Goal: Check status: Check status

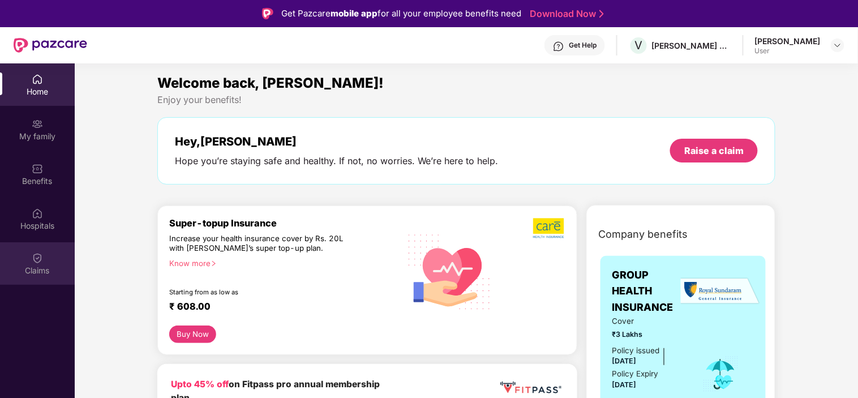
click at [45, 263] on div "Claims" at bounding box center [37, 263] width 75 height 42
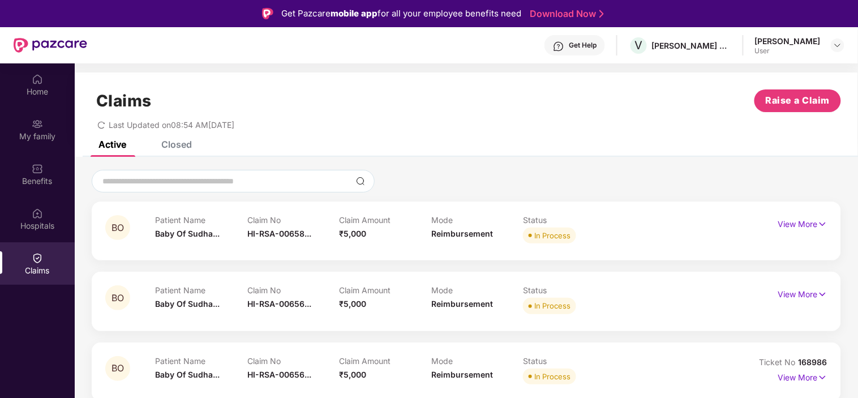
click at [181, 143] on div "Closed" at bounding box center [176, 144] width 31 height 11
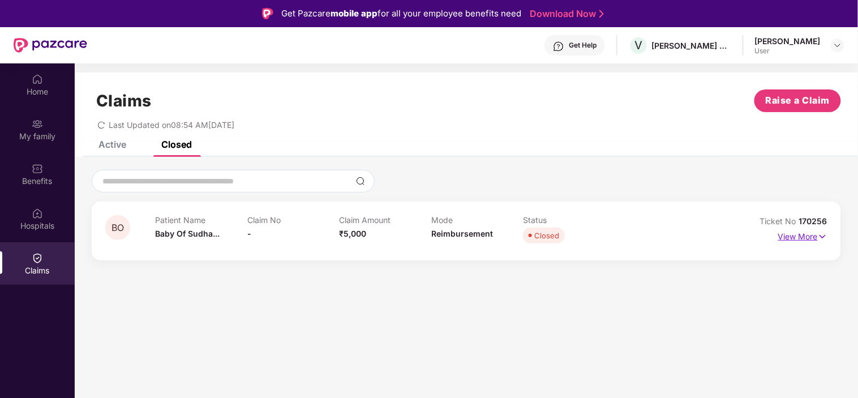
click at [802, 237] on p "View More" at bounding box center [803, 235] width 49 height 15
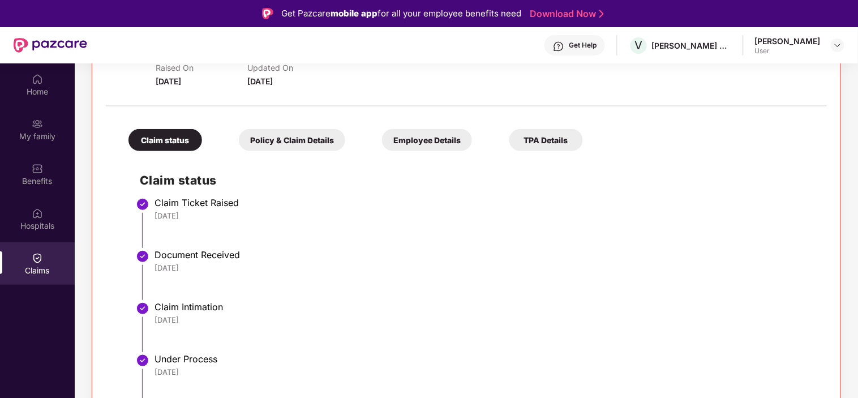
scroll to position [196, 0]
click at [553, 44] on img at bounding box center [558, 46] width 11 height 11
click at [836, 42] on img at bounding box center [838, 45] width 9 height 9
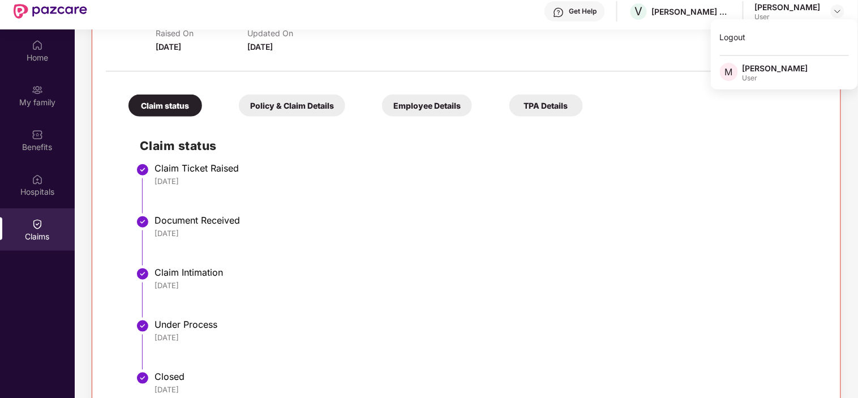
scroll to position [63, 0]
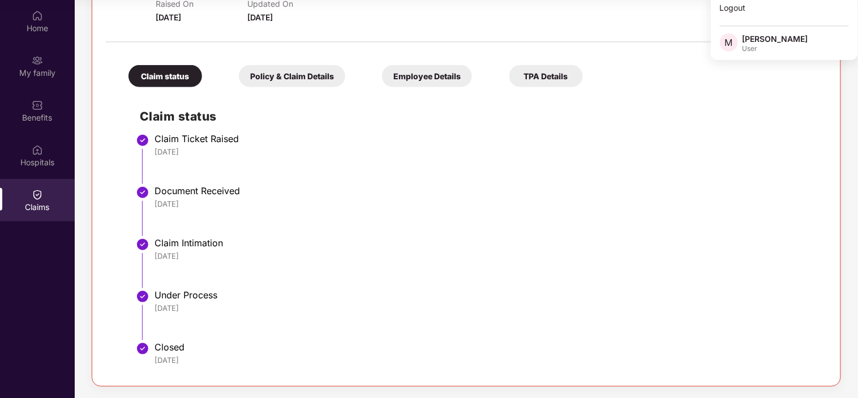
click at [273, 69] on div "Policy & Claim Details" at bounding box center [292, 76] width 106 height 22
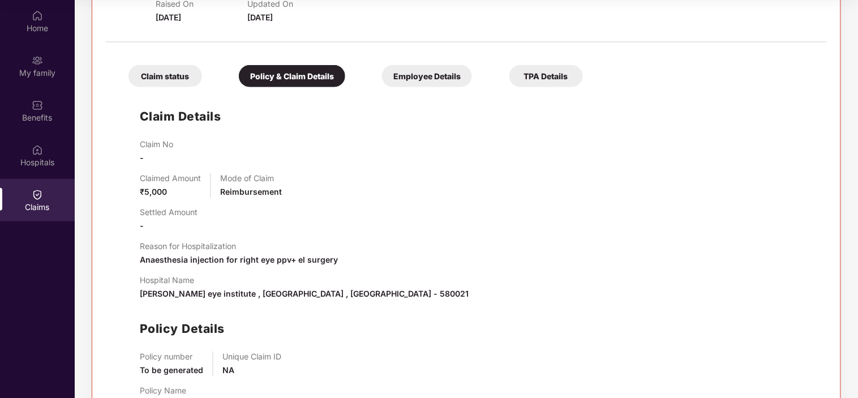
click at [376, 138] on div "Claim Details Claim No - Claimed Amount ₹5,000 Mode of Claim Reimbursement Sett…" at bounding box center [466, 256] width 699 height 327
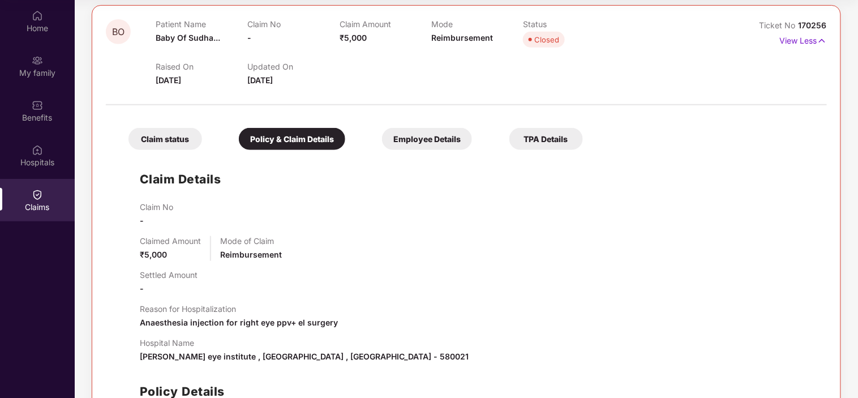
click at [167, 136] on div "Claim status" at bounding box center [166, 139] width 74 height 22
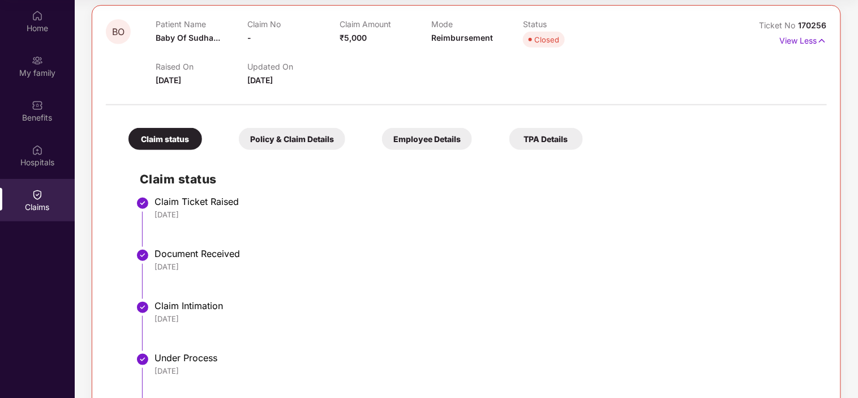
click at [443, 140] on div "Employee Details" at bounding box center [427, 139] width 90 height 22
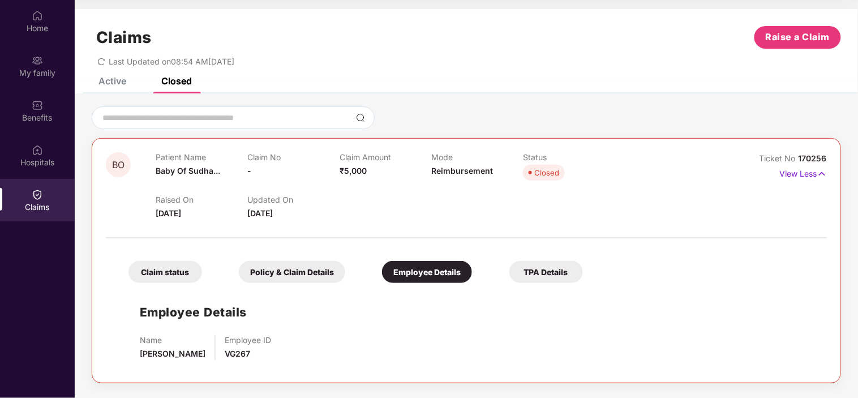
click at [548, 274] on div "TPA Details" at bounding box center [547, 272] width 74 height 22
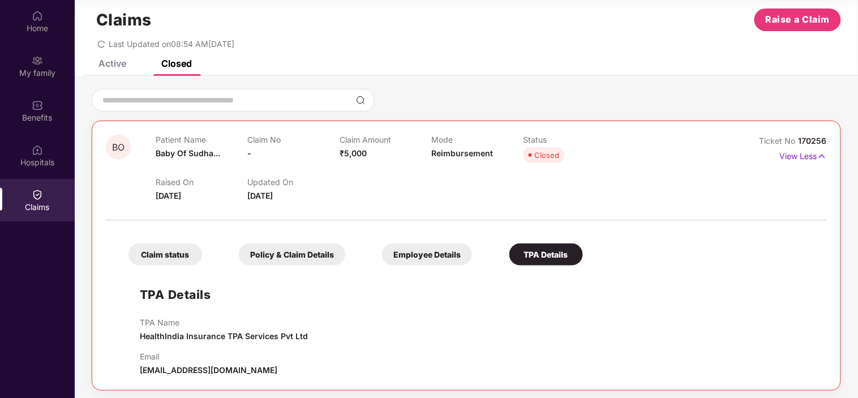
scroll to position [21, 0]
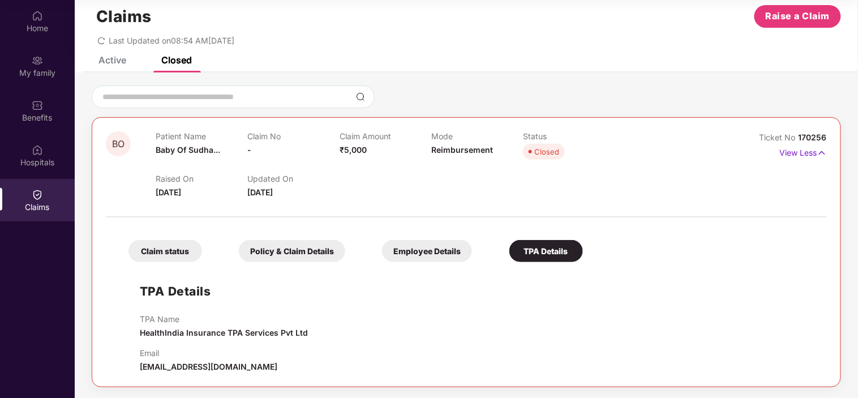
click at [182, 245] on div "Claim status" at bounding box center [166, 251] width 74 height 22
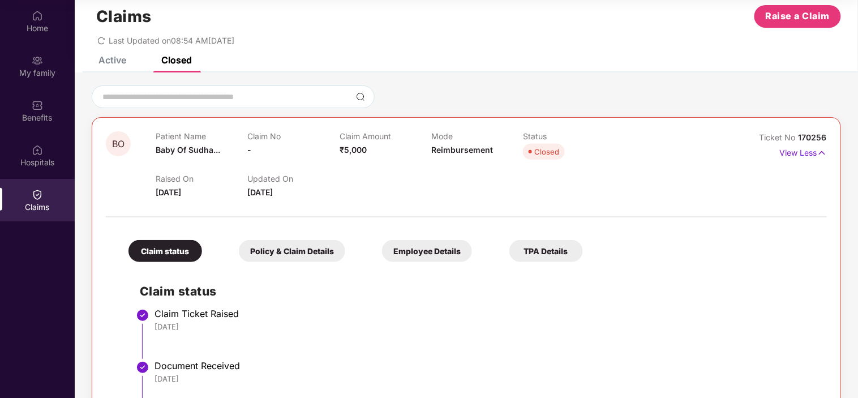
click at [258, 242] on div "Policy & Claim Details" at bounding box center [292, 251] width 106 height 22
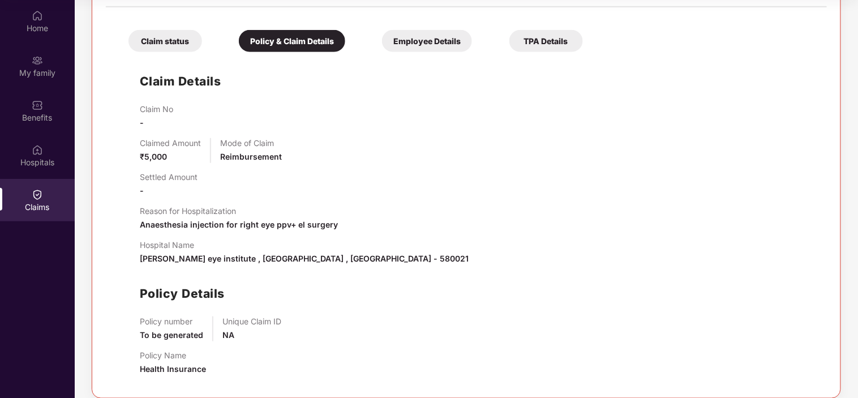
scroll to position [242, 0]
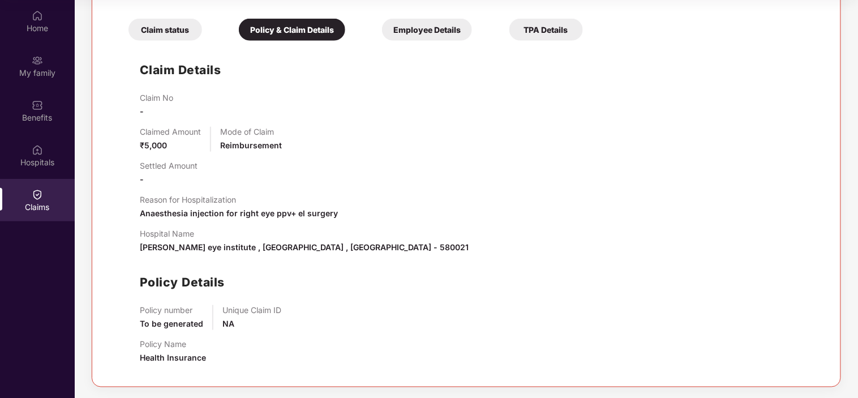
click at [166, 37] on div "Claim status" at bounding box center [166, 30] width 74 height 22
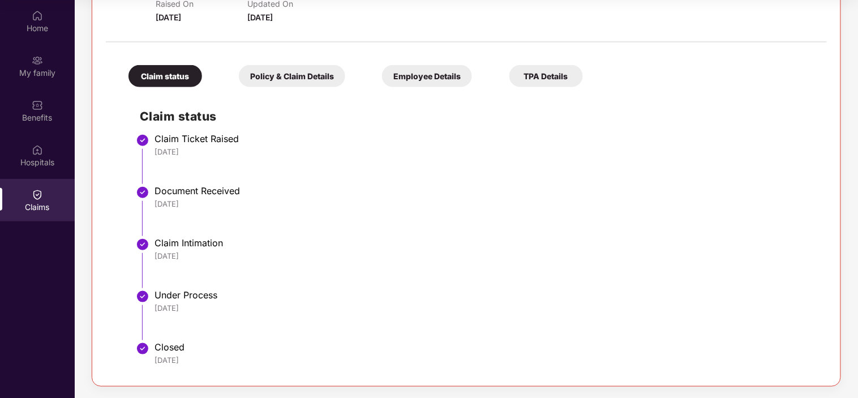
scroll to position [196, 0]
click at [426, 80] on div "Employee Details" at bounding box center [427, 76] width 90 height 22
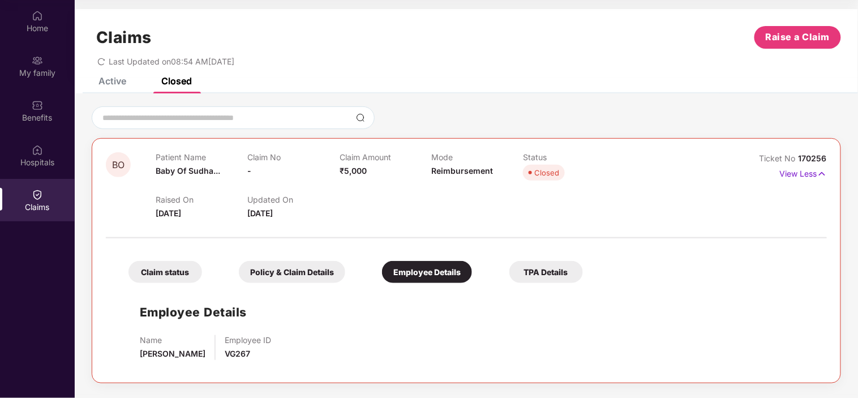
click at [553, 269] on div "TPA Details" at bounding box center [547, 272] width 74 height 22
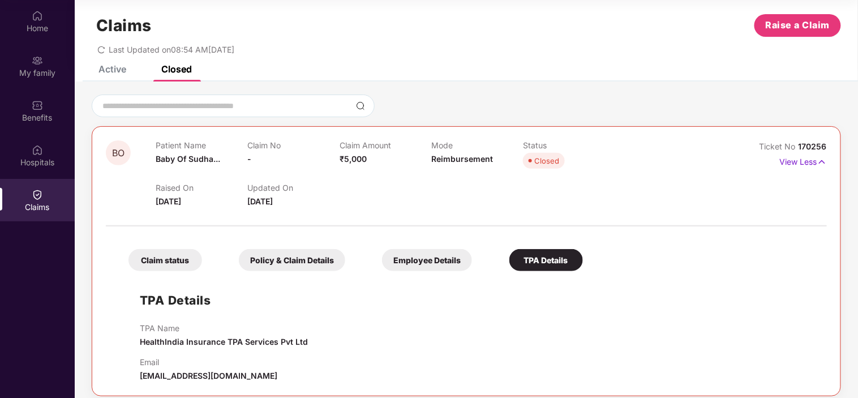
scroll to position [21, 0]
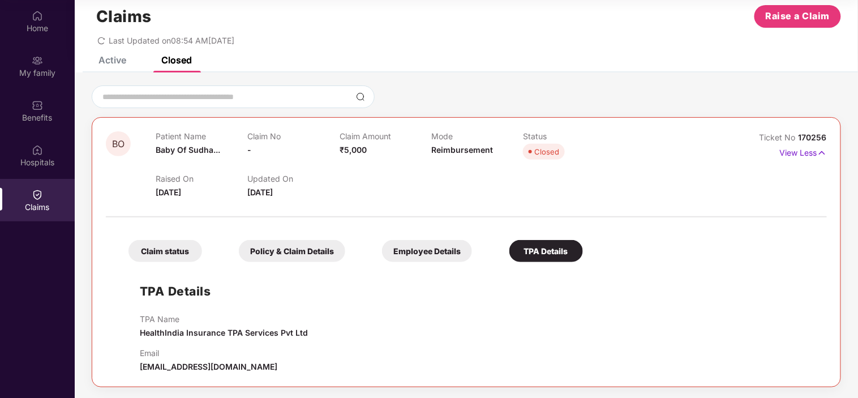
drag, startPoint x: 285, startPoint y: 369, endPoint x: 136, endPoint y: 371, distance: 148.9
click at [136, 371] on div "TPA Details TPA Name HealthIndia Insurance TPA Services Pvt Ltd Email [EMAIL_AD…" at bounding box center [466, 320] width 699 height 105
copy span "[EMAIL_ADDRESS][DOMAIN_NAME]"
click at [112, 63] on div "Active" at bounding box center [113, 59] width 28 height 11
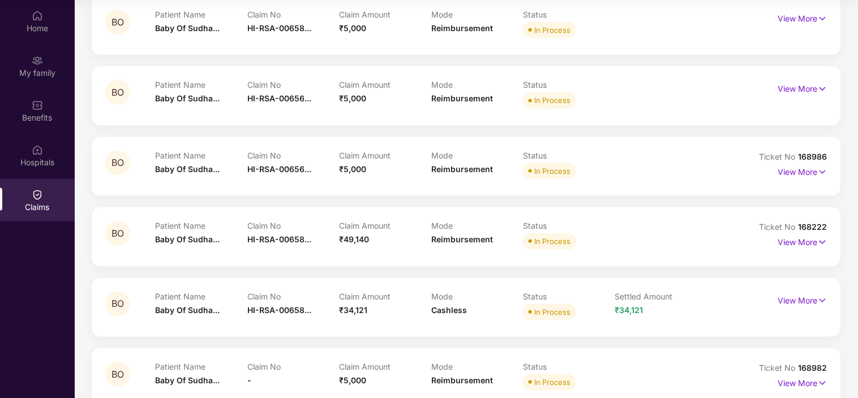
scroll to position [147, 0]
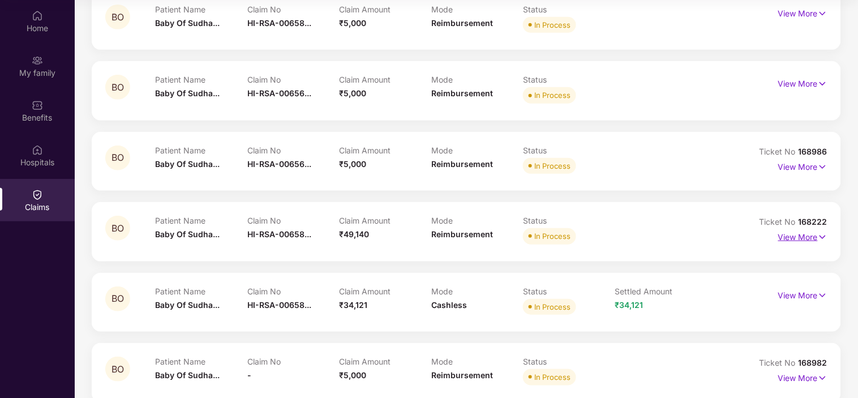
click at [806, 236] on p "View More" at bounding box center [803, 235] width 49 height 15
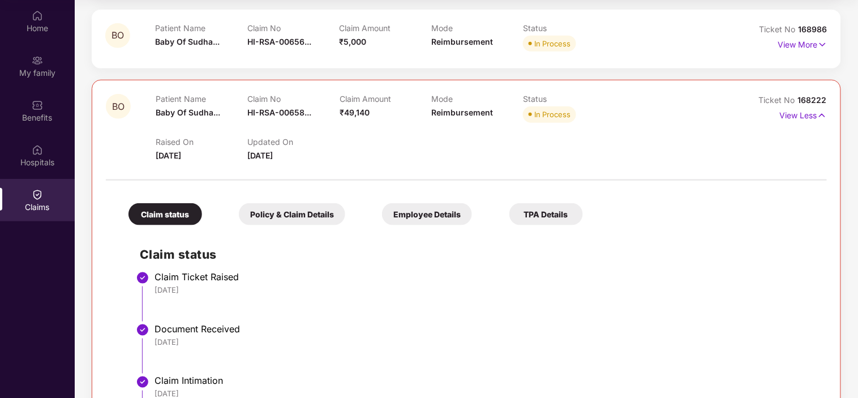
scroll to position [273, 0]
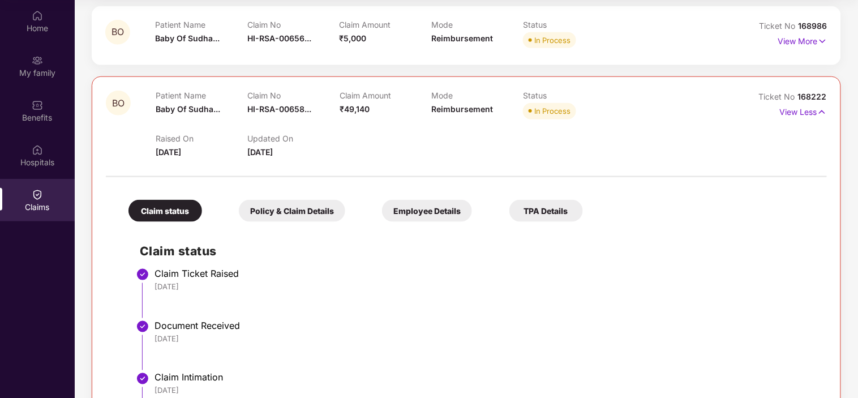
click at [547, 212] on div "TPA Details" at bounding box center [547, 211] width 74 height 22
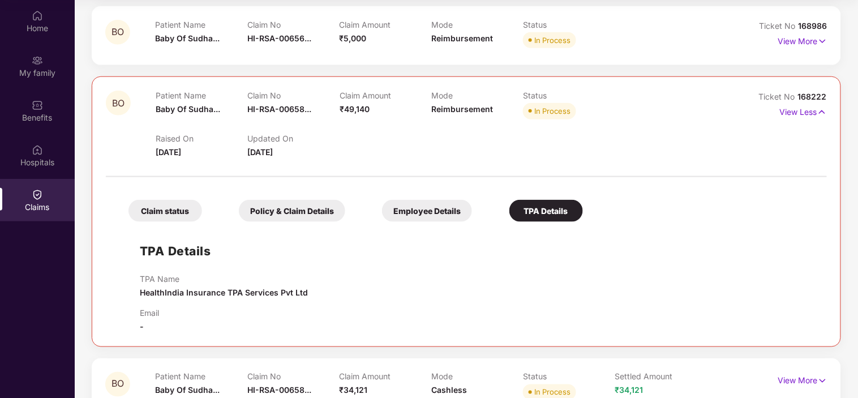
click at [444, 215] on div "Employee Details" at bounding box center [427, 211] width 90 height 22
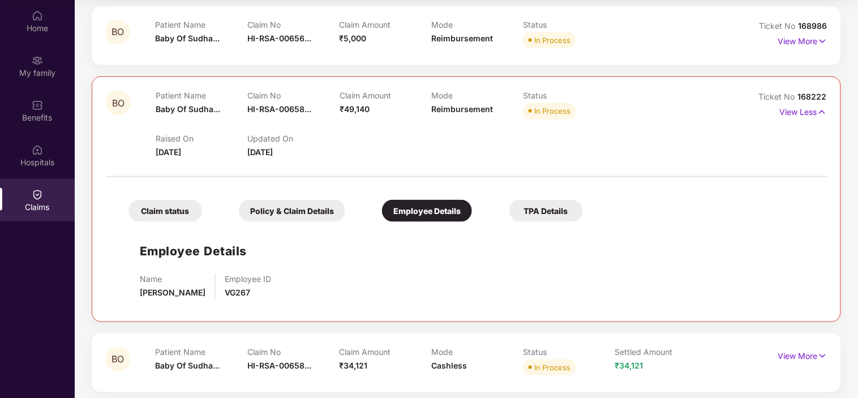
click at [313, 215] on div "Policy & Claim Details" at bounding box center [292, 211] width 106 height 22
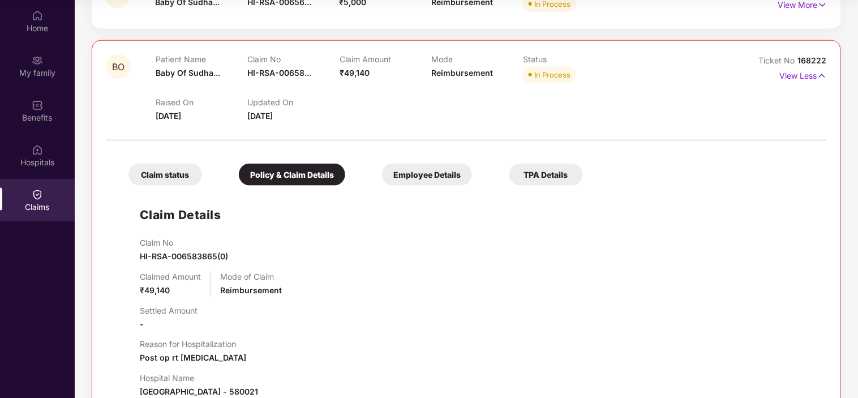
scroll to position [399, 0]
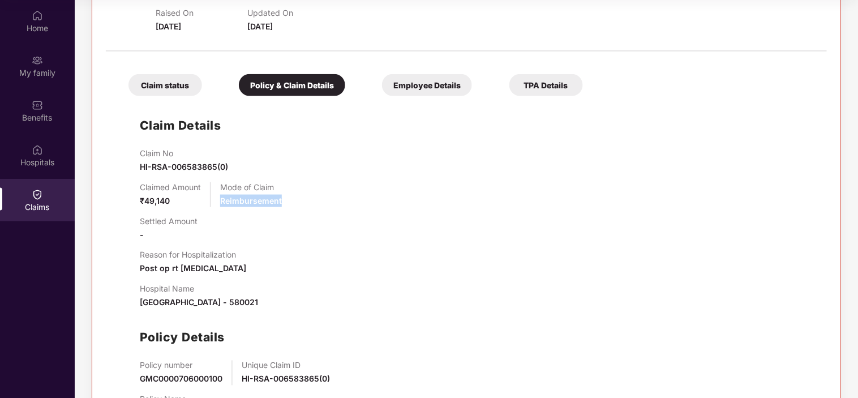
drag, startPoint x: 282, startPoint y: 199, endPoint x: 219, endPoint y: 202, distance: 62.9
click at [219, 202] on div "Claimed Amount ₹49,140 Mode of Claim Reimbursement" at bounding box center [478, 194] width 676 height 25
click at [214, 313] on div "Claim No HI-RSA-006583865(0) Claimed Amount ₹49,140 Mode of Claim Reimbursement…" at bounding box center [478, 288] width 676 height 280
drag, startPoint x: 276, startPoint y: 302, endPoint x: 131, endPoint y: 301, distance: 145.0
click at [131, 301] on div "Claim Details Claim No HI-RSA-006583865(0) Claimed Amount ₹49,140 Mode of Claim…" at bounding box center [466, 265] width 699 height 327
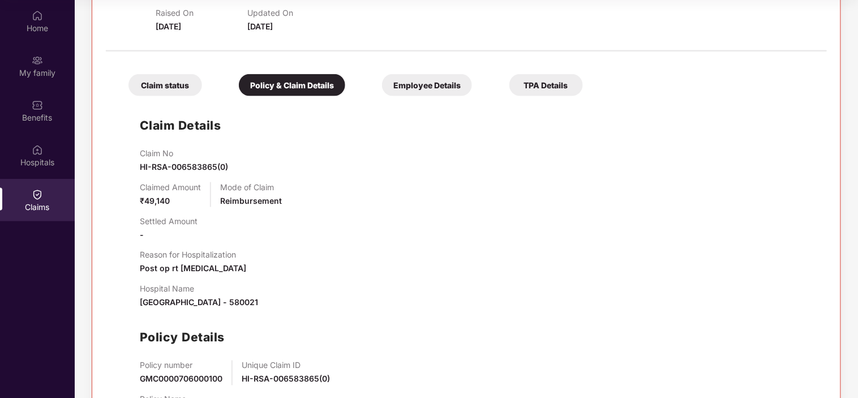
copy span "Sparsham child care hospital , Hubli"
drag, startPoint x: 221, startPoint y: 200, endPoint x: 298, endPoint y: 200, distance: 76.4
click at [298, 200] on div "Claimed Amount ₹49,140 Mode of Claim Reimbursement" at bounding box center [478, 194] width 676 height 25
copy span "Reimbursement"
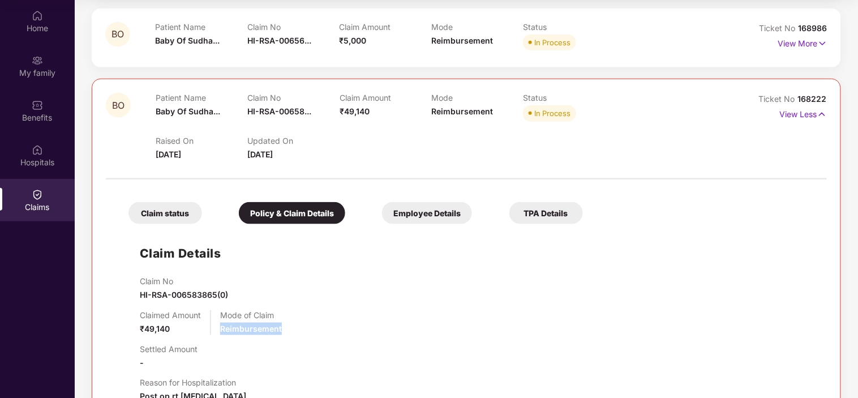
scroll to position [210, 0]
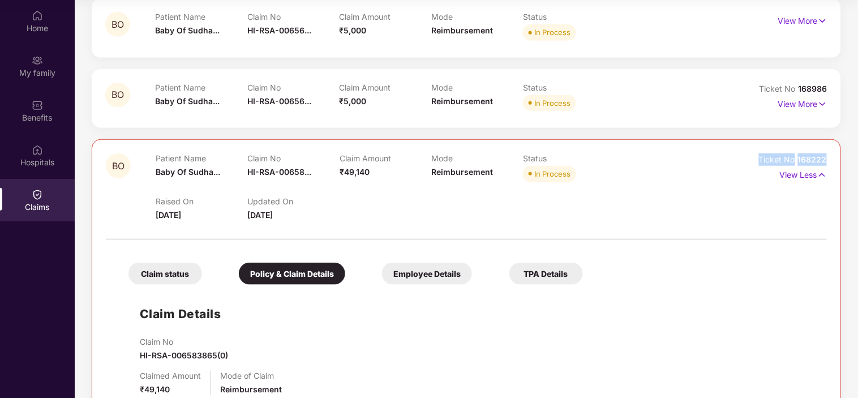
drag, startPoint x: 761, startPoint y: 156, endPoint x: 829, endPoint y: 156, distance: 68.5
click at [829, 156] on div "BO Patient Name Baby Of Sudha... Claim No HI-RSA-00658... Claim Amount ₹49,140 …" at bounding box center [467, 385] width 750 height 492
copy div "Ticket No 168222"
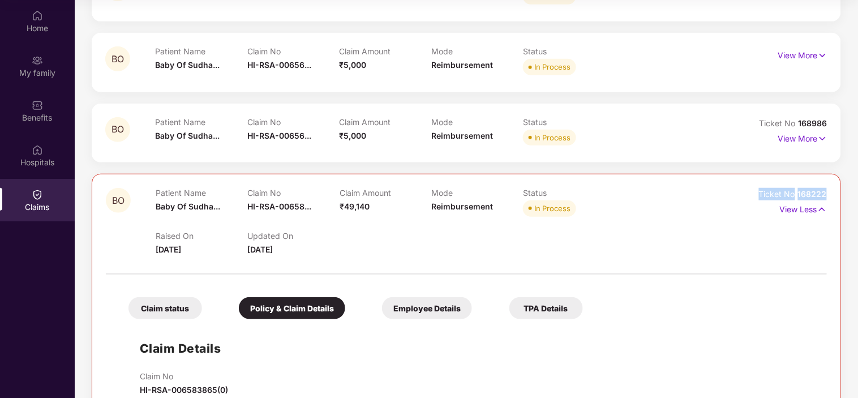
scroll to position [147, 0]
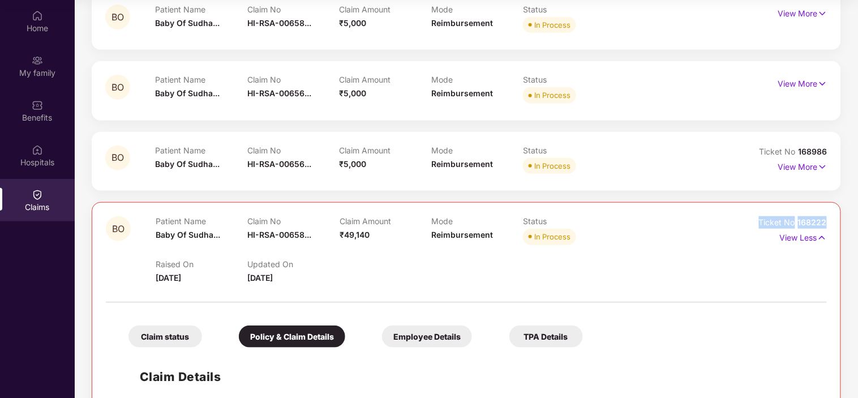
drag, startPoint x: 820, startPoint y: 238, endPoint x: 828, endPoint y: 219, distance: 21.0
click at [820, 237] on img at bounding box center [823, 238] width 10 height 12
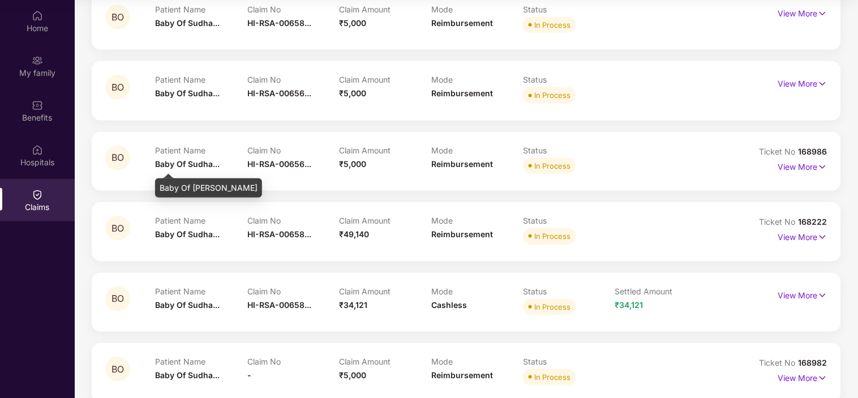
drag, startPoint x: 194, startPoint y: 164, endPoint x: 240, endPoint y: 166, distance: 46.5
click at [194, 165] on span "Baby Of Sudha..." at bounding box center [188, 164] width 65 height 10
click at [821, 172] on img at bounding box center [823, 167] width 10 height 12
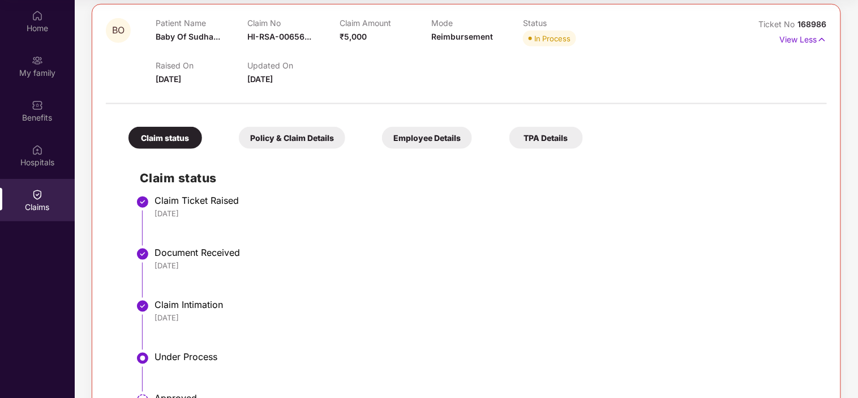
scroll to position [273, 0]
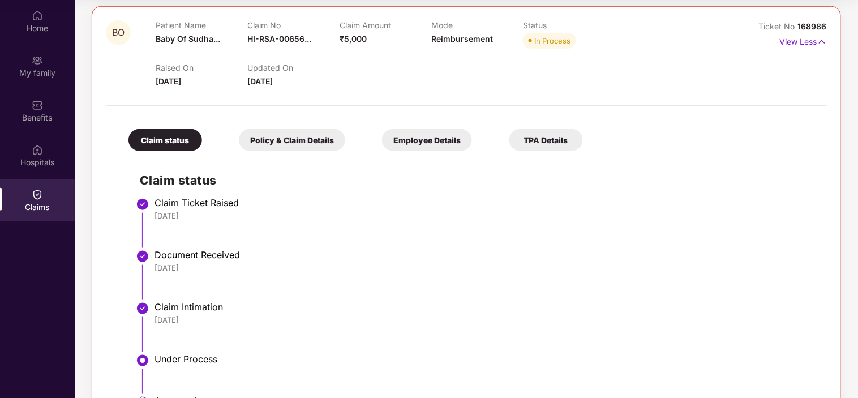
click at [286, 149] on div "Policy & Claim Details" at bounding box center [292, 140] width 106 height 22
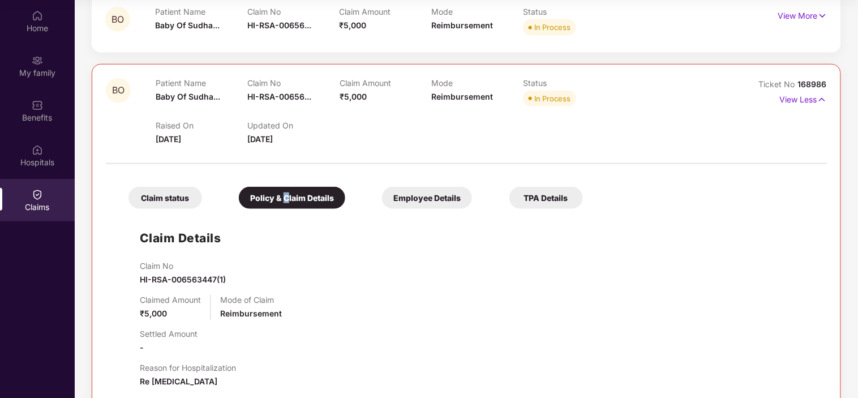
scroll to position [210, 0]
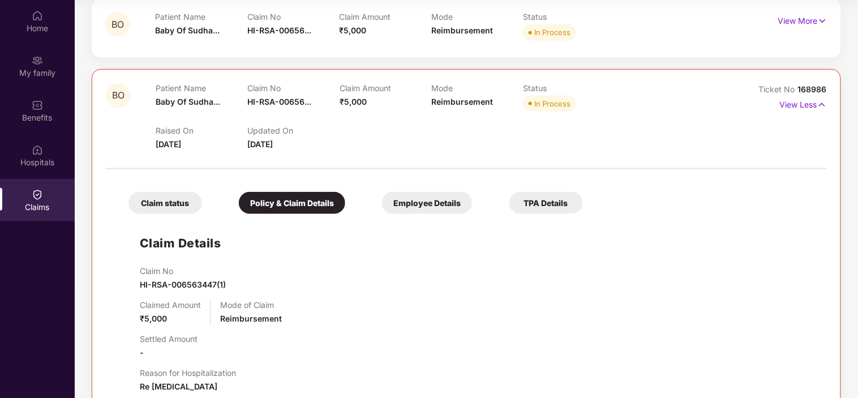
click at [434, 195] on div "Employee Details" at bounding box center [427, 203] width 90 height 22
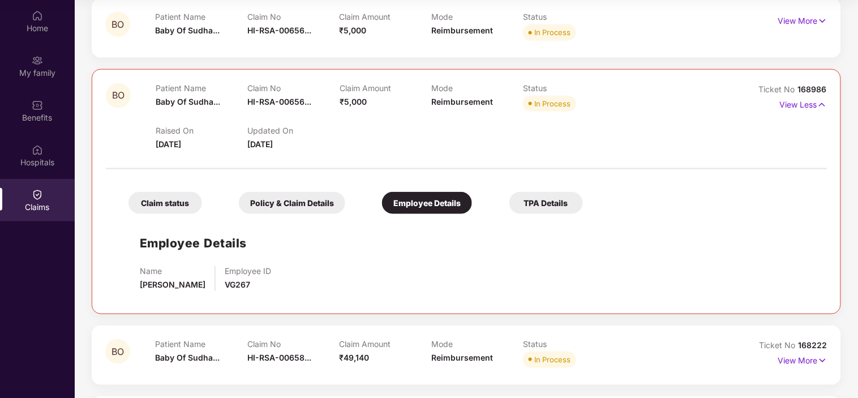
click at [510, 208] on div "TPA Details" at bounding box center [547, 203] width 74 height 22
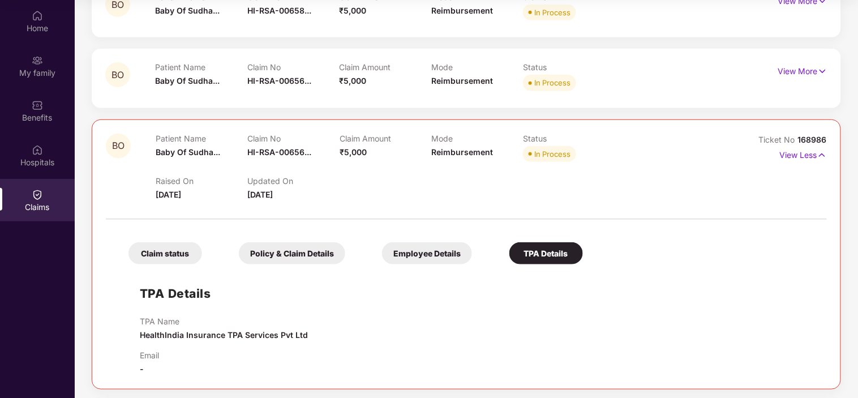
scroll to position [84, 0]
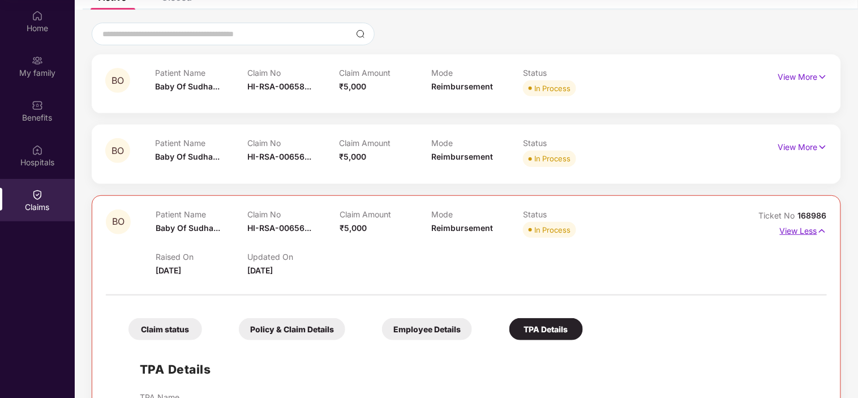
click at [813, 225] on p "View Less" at bounding box center [803, 229] width 47 height 15
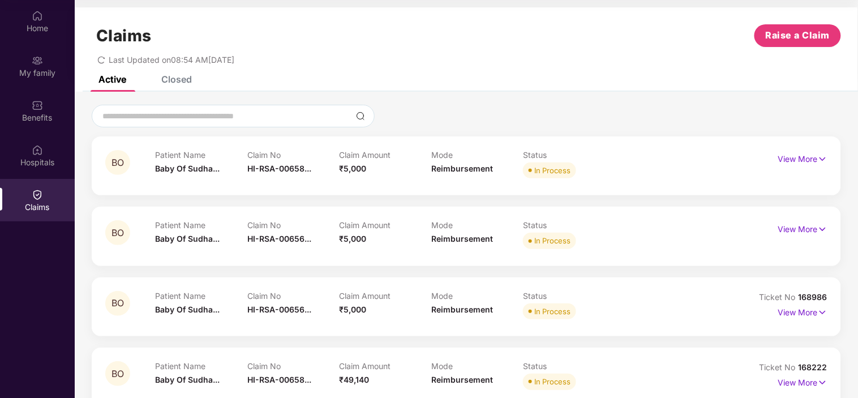
scroll to position [0, 0]
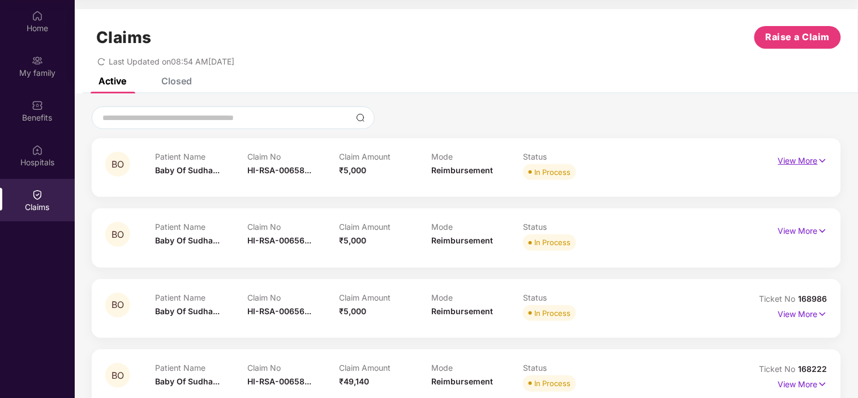
click at [803, 161] on p "View More" at bounding box center [803, 159] width 49 height 15
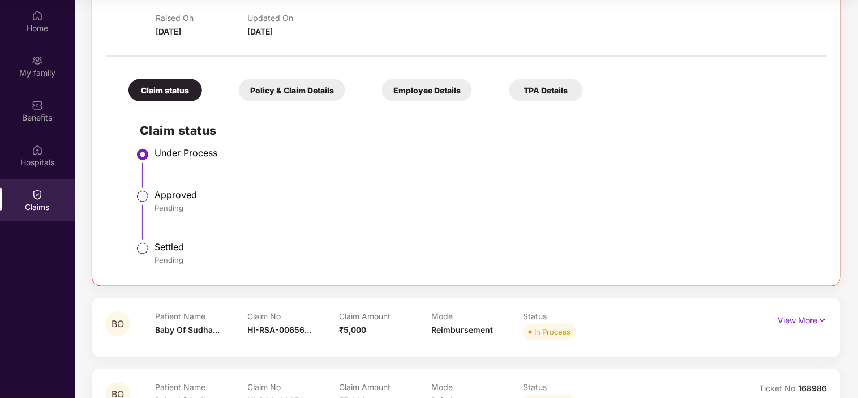
scroll to position [189, 0]
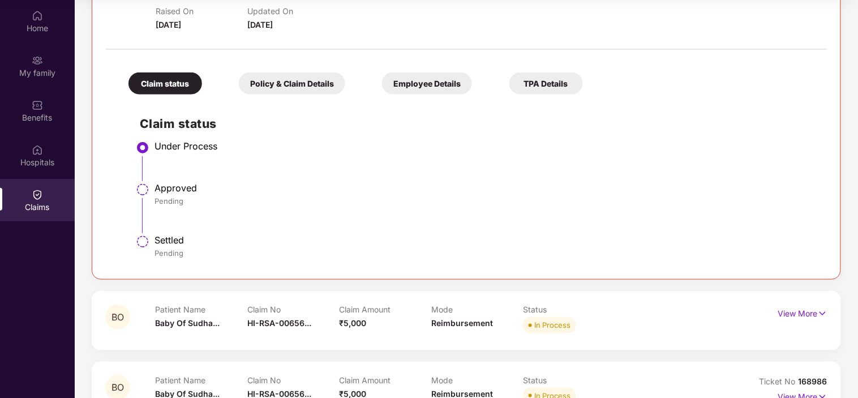
click at [293, 83] on div "Policy & Claim Details" at bounding box center [292, 83] width 106 height 22
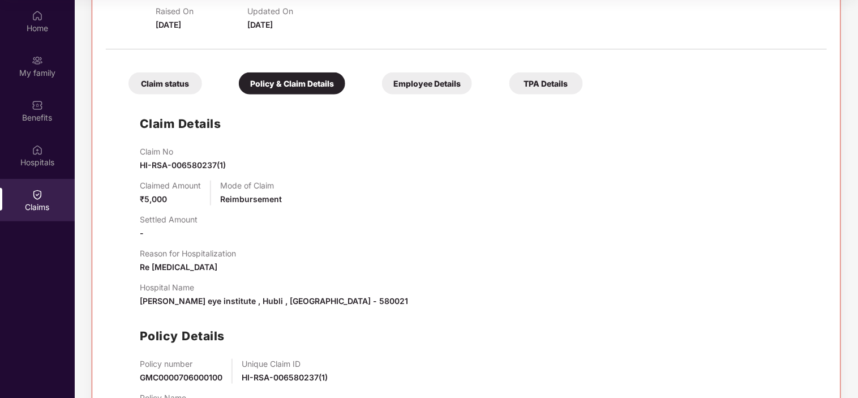
click at [439, 88] on div "Employee Details" at bounding box center [427, 83] width 90 height 22
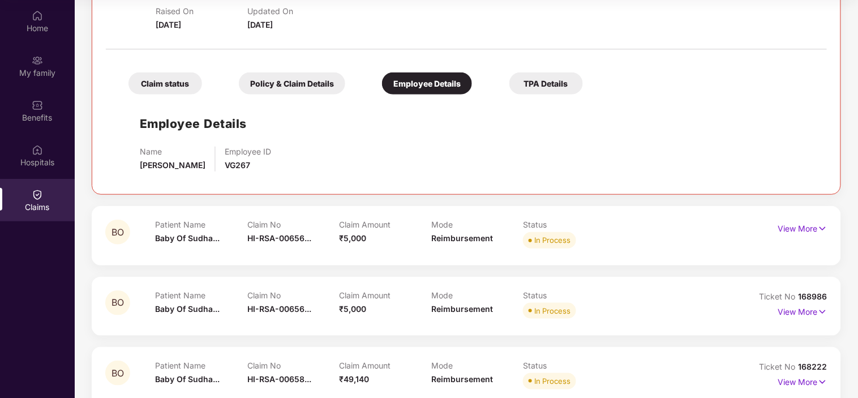
click at [530, 86] on div "TPA Details" at bounding box center [547, 83] width 74 height 22
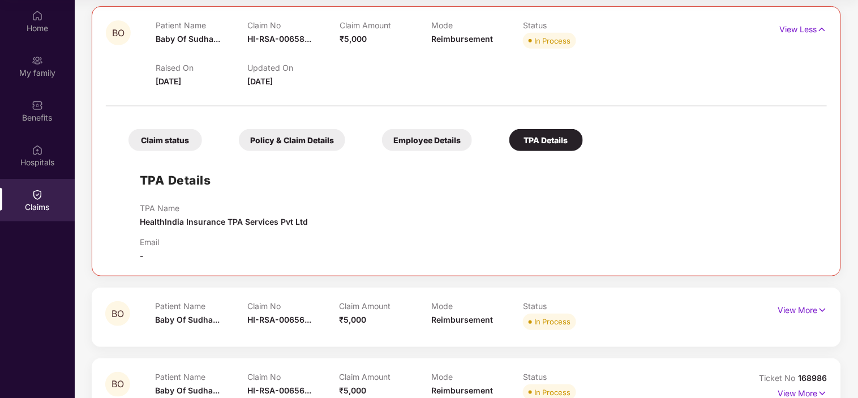
scroll to position [63, 0]
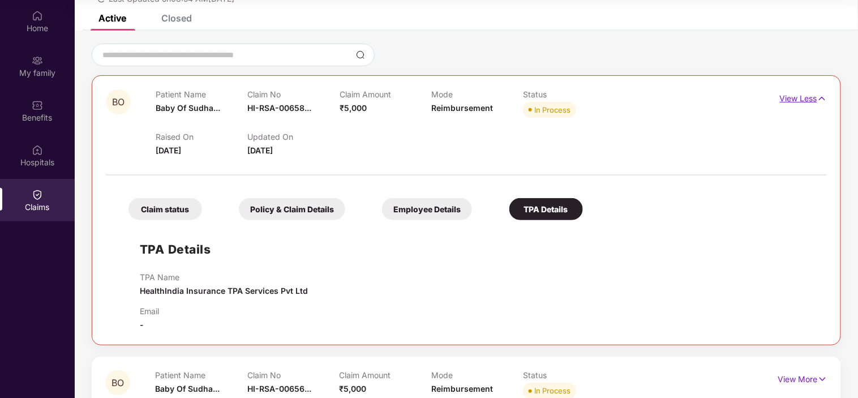
click at [824, 96] on img at bounding box center [823, 98] width 10 height 12
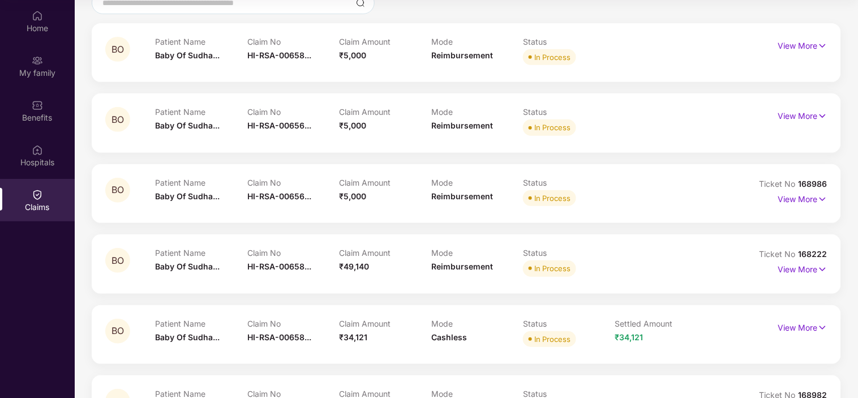
scroll to position [114, 0]
click at [811, 202] on p "View More" at bounding box center [803, 198] width 49 height 15
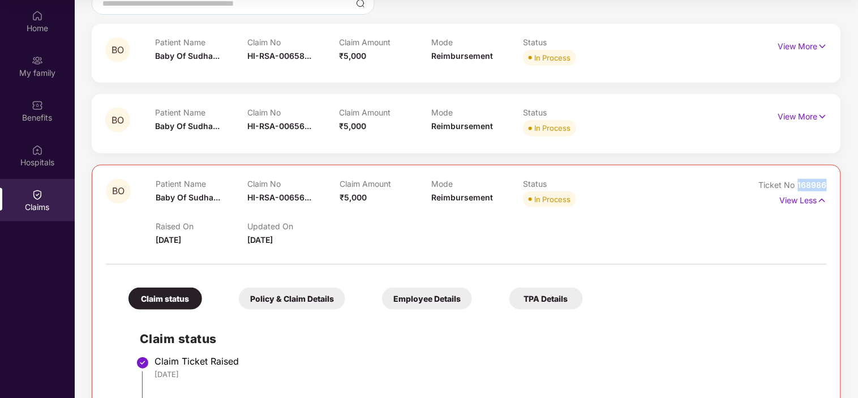
drag, startPoint x: 832, startPoint y: 184, endPoint x: 798, endPoint y: 183, distance: 34.0
copy span "168986"
click at [823, 197] on img at bounding box center [823, 200] width 10 height 12
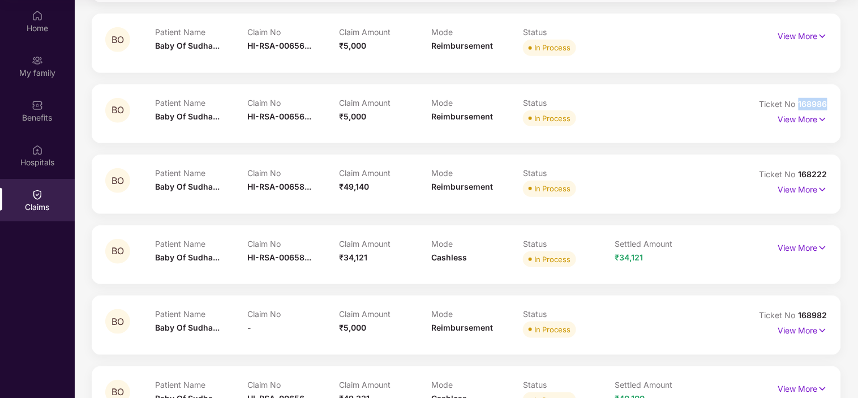
scroll to position [177, 0]
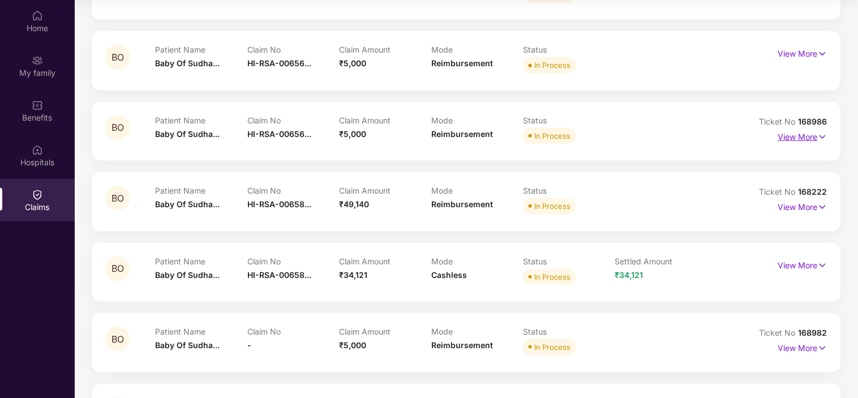
click at [808, 136] on p "View More" at bounding box center [803, 135] width 49 height 15
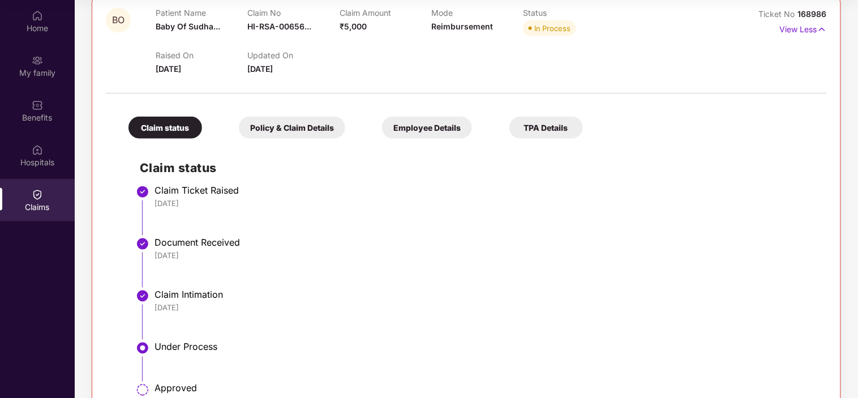
scroll to position [303, 0]
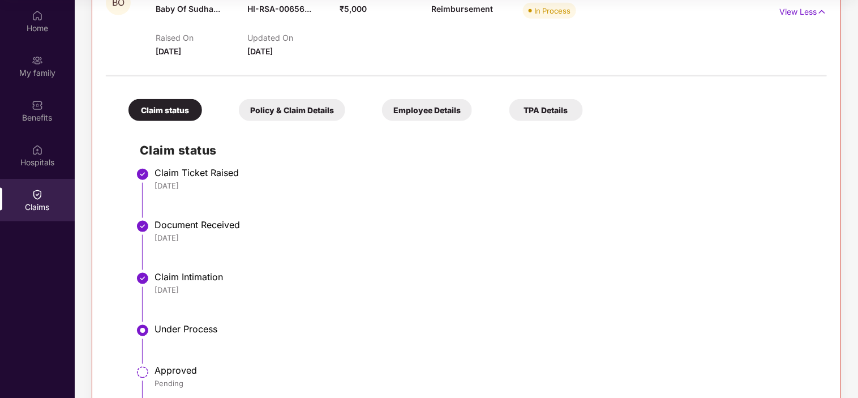
click at [302, 114] on div "Policy & Claim Details" at bounding box center [292, 110] width 106 height 22
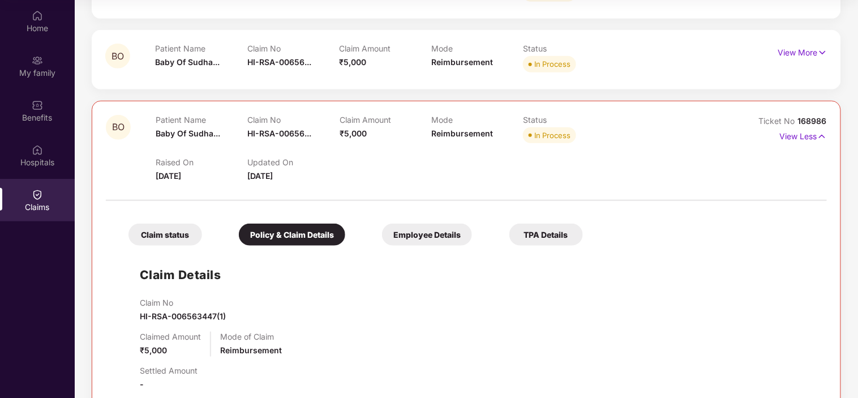
scroll to position [177, 0]
click at [822, 139] on img at bounding box center [823, 137] width 10 height 12
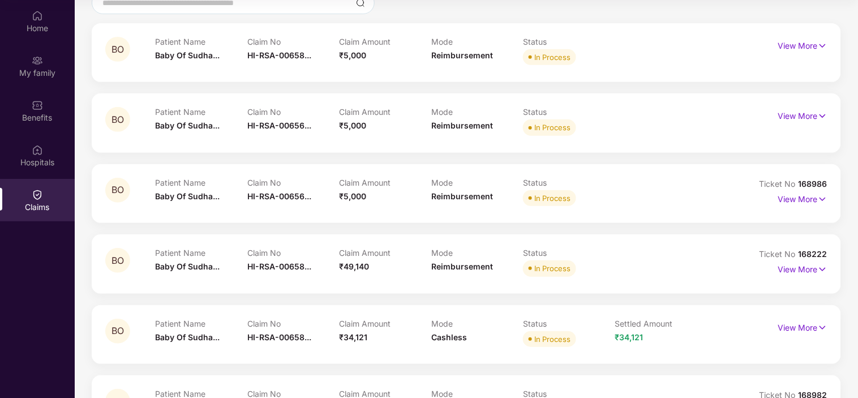
scroll to position [114, 0]
click at [813, 116] on p "View More" at bounding box center [803, 115] width 49 height 15
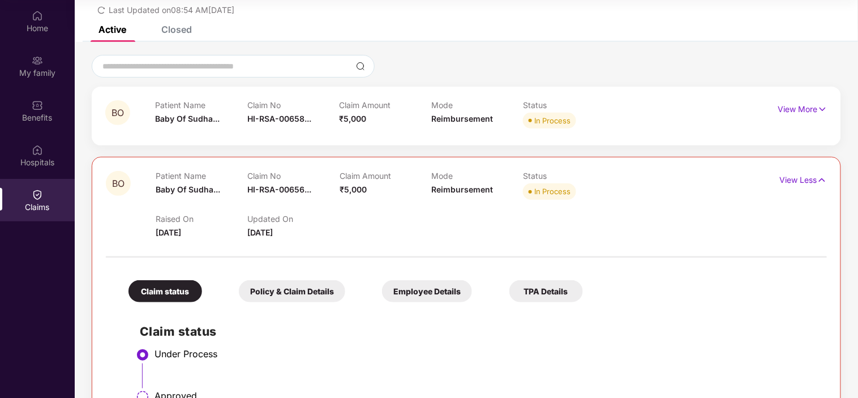
scroll to position [0, 0]
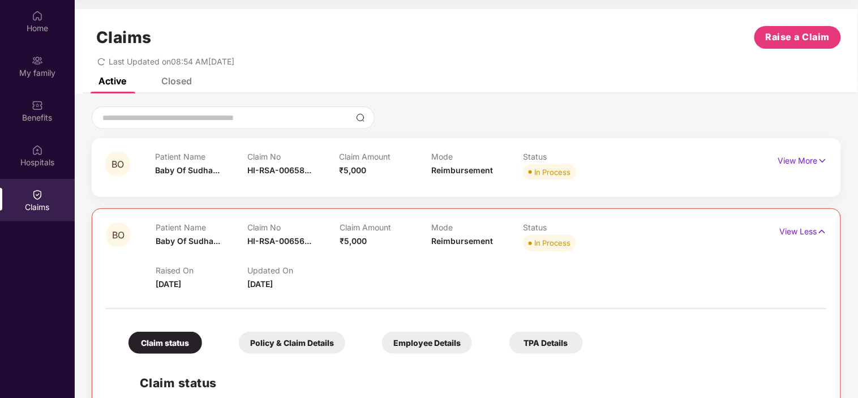
click at [168, 77] on div "Closed" at bounding box center [176, 80] width 31 height 11
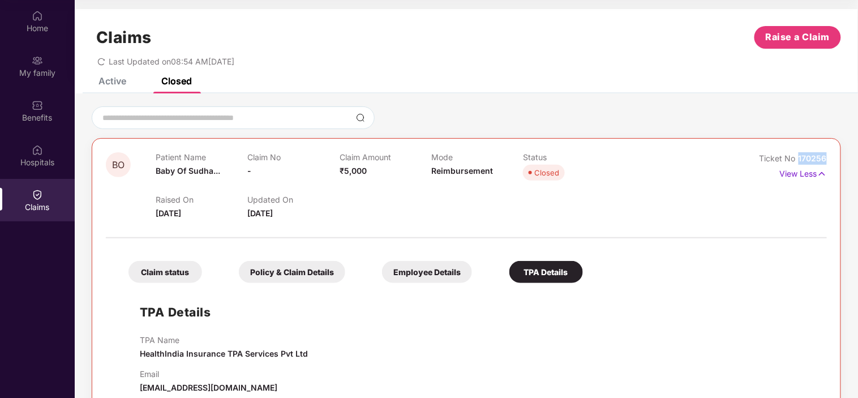
drag, startPoint x: 830, startPoint y: 157, endPoint x: 800, endPoint y: 153, distance: 29.7
click at [800, 153] on div "BO Patient Name Baby Of Sudha... Claim No - Claim Amount ₹5,000 Mode Reimbursem…" at bounding box center [467, 273] width 750 height 270
copy span "170256"
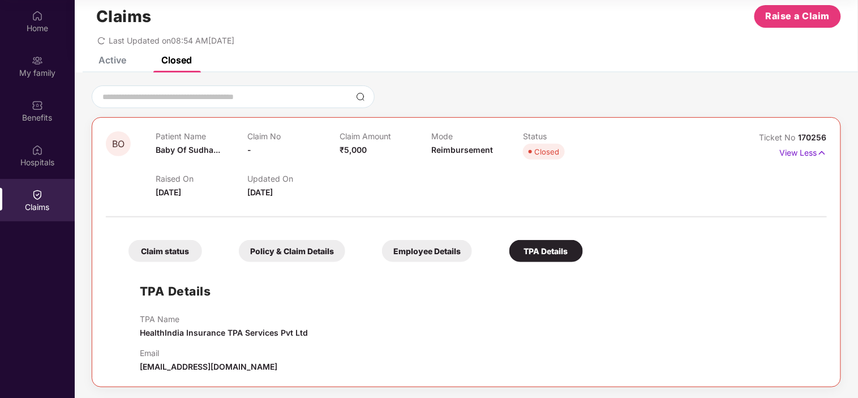
click at [280, 251] on div "Policy & Claim Details" at bounding box center [292, 251] width 106 height 22
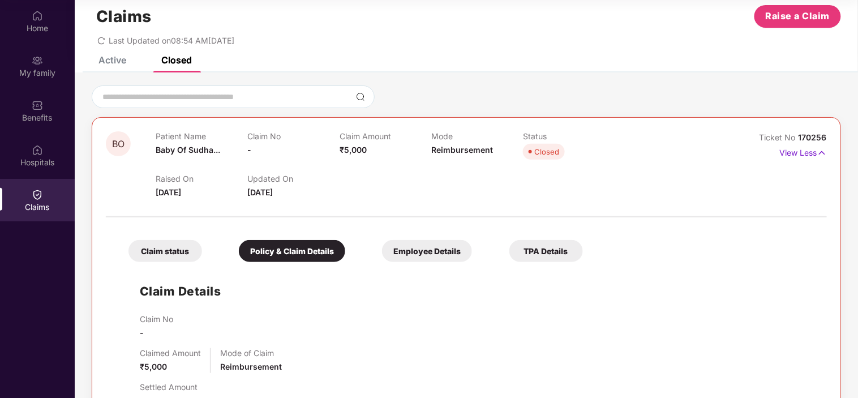
click at [161, 249] on div "Claim status" at bounding box center [166, 251] width 74 height 22
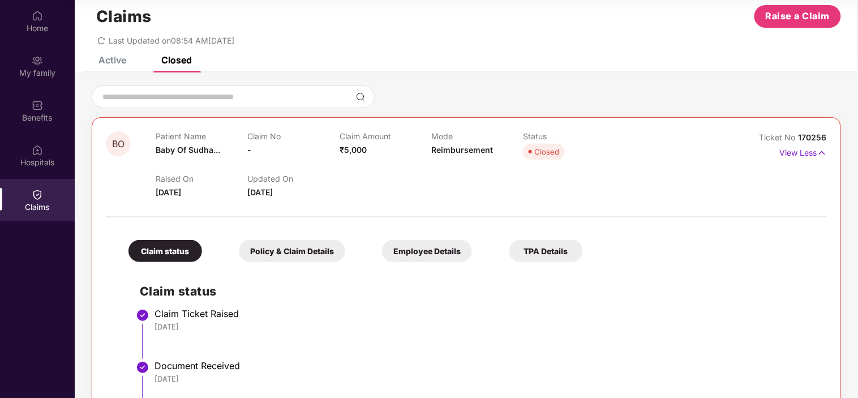
click at [494, 251] on div "Claim status Policy & Claim Details Employee Details TPA Details" at bounding box center [350, 245] width 466 height 33
click at [557, 251] on div "TPA Details" at bounding box center [547, 251] width 74 height 22
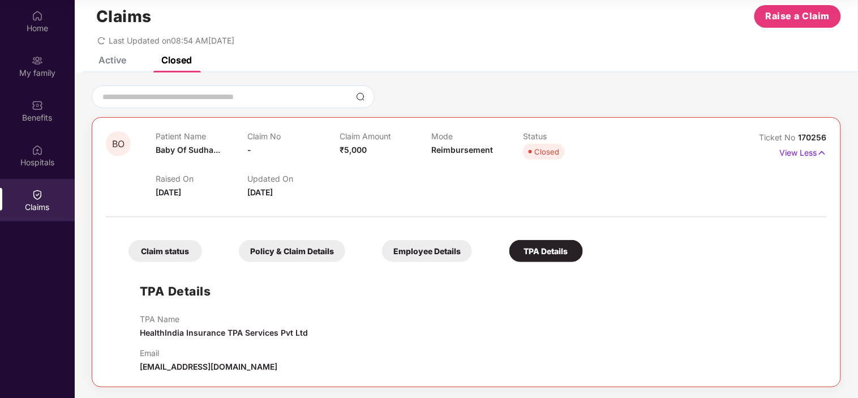
click at [442, 251] on div "Employee Details" at bounding box center [427, 251] width 90 height 22
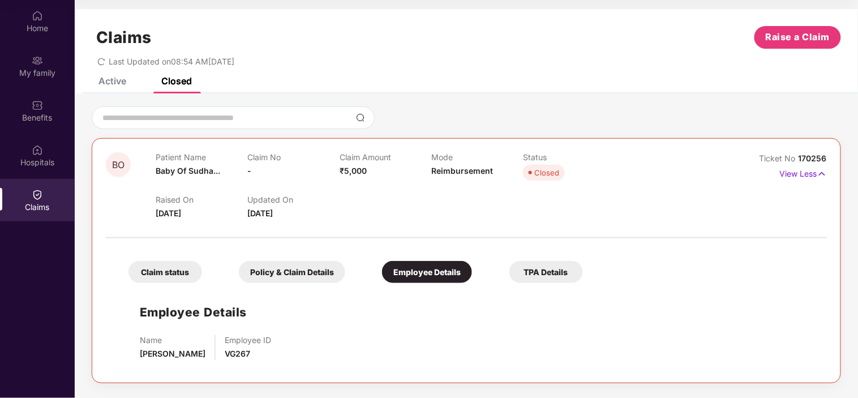
scroll to position [0, 0]
click at [298, 273] on div "Policy & Claim Details" at bounding box center [292, 272] width 106 height 22
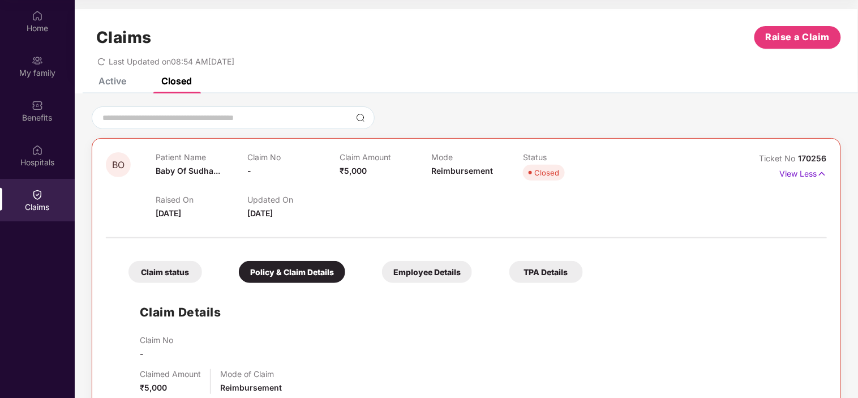
click at [155, 267] on div "Claim status" at bounding box center [166, 272] width 74 height 22
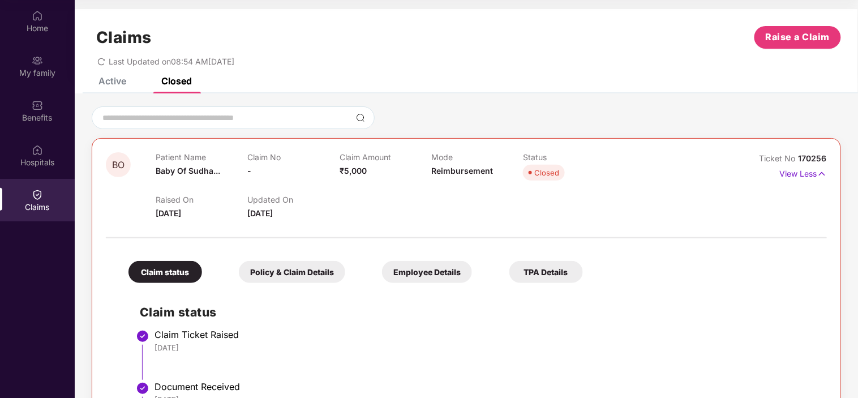
click at [279, 275] on div "Policy & Claim Details" at bounding box center [292, 272] width 106 height 22
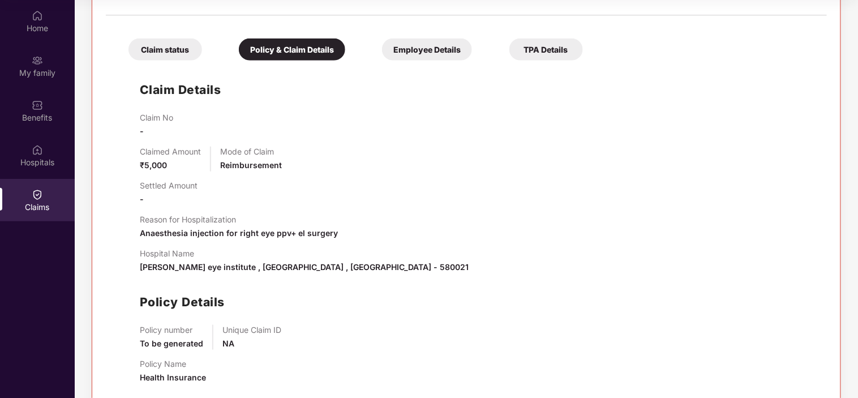
scroll to position [242, 0]
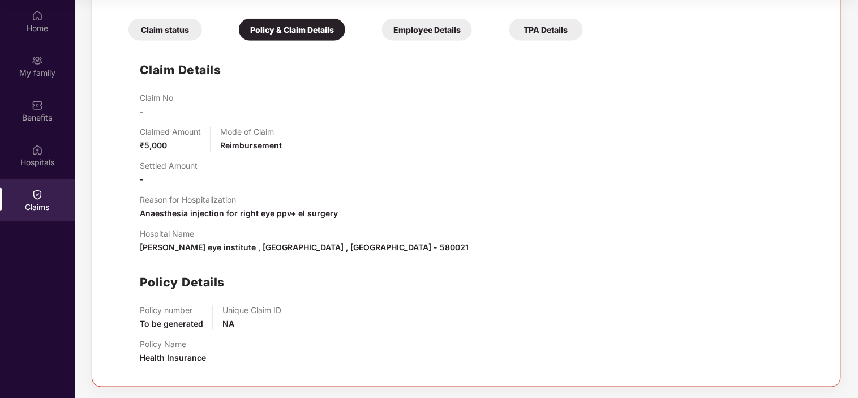
click at [427, 36] on div "Employee Details" at bounding box center [427, 30] width 90 height 22
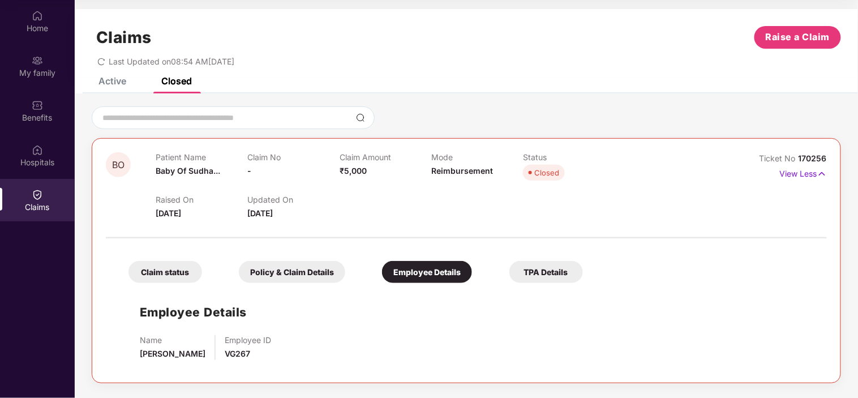
click at [533, 274] on div "TPA Details" at bounding box center [547, 272] width 74 height 22
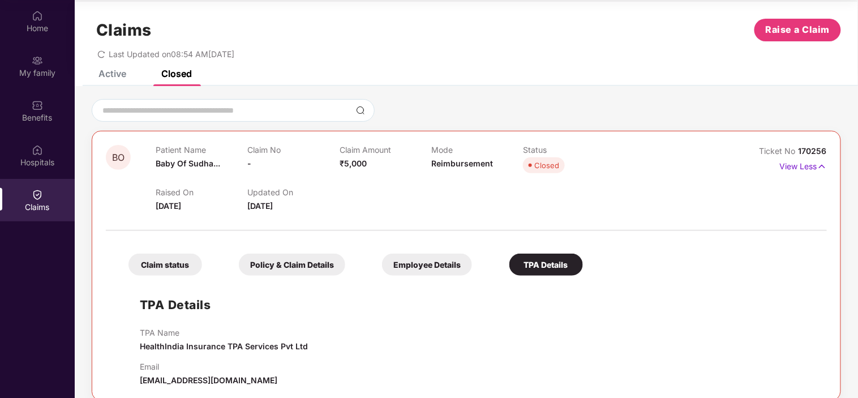
scroll to position [21, 0]
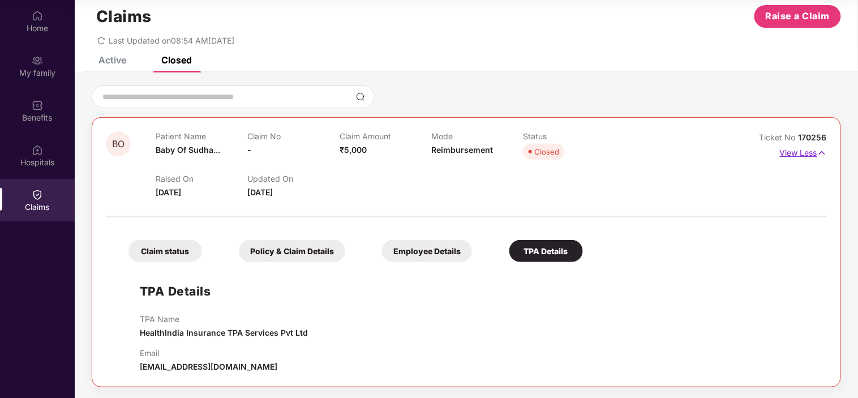
click at [820, 151] on img at bounding box center [823, 153] width 10 height 12
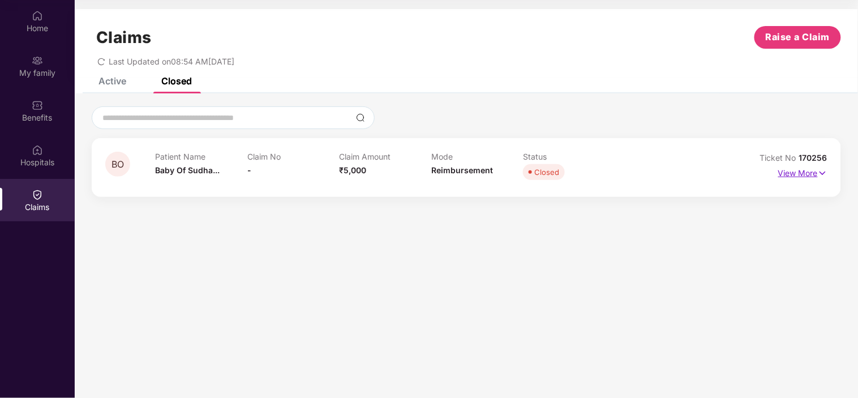
click at [813, 170] on p "View More" at bounding box center [803, 171] width 49 height 15
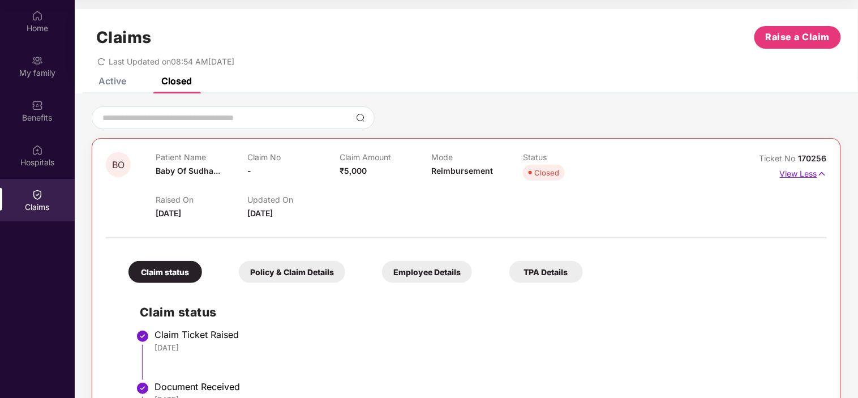
click at [813, 170] on p "View Less" at bounding box center [803, 172] width 47 height 15
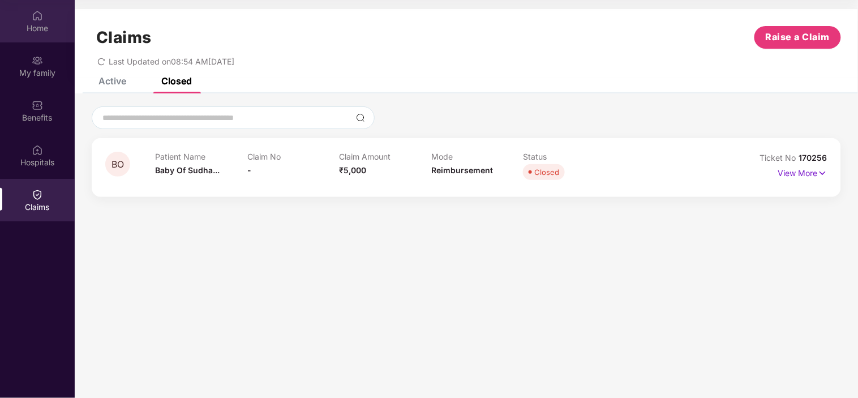
click at [42, 26] on div "Home" at bounding box center [37, 28] width 75 height 11
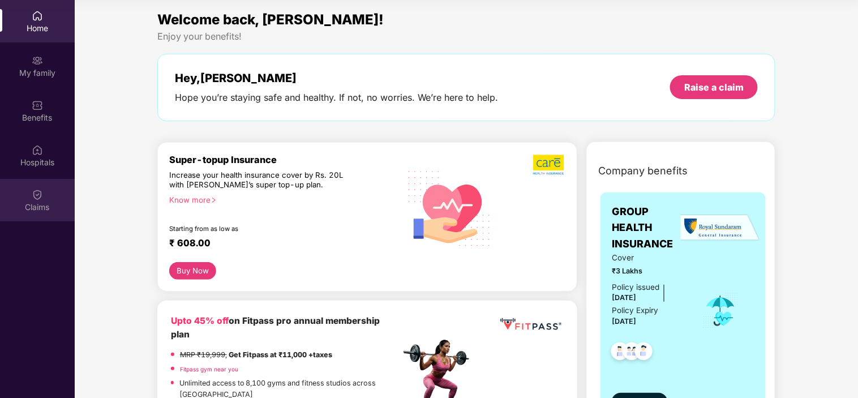
click at [25, 204] on div "Claims" at bounding box center [37, 207] width 75 height 11
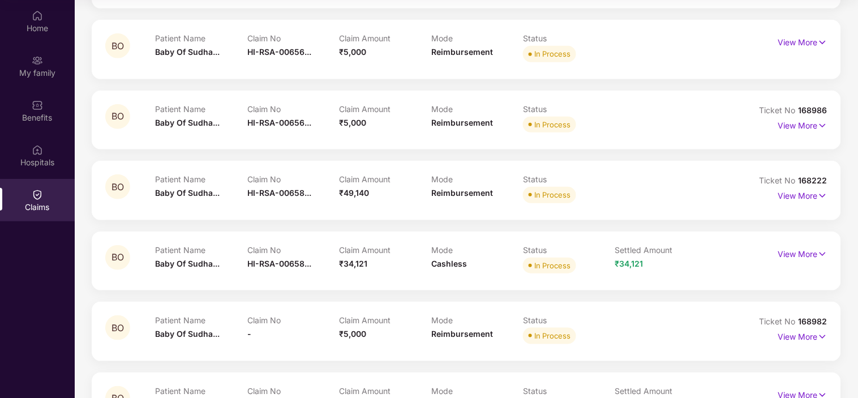
scroll to position [126, 0]
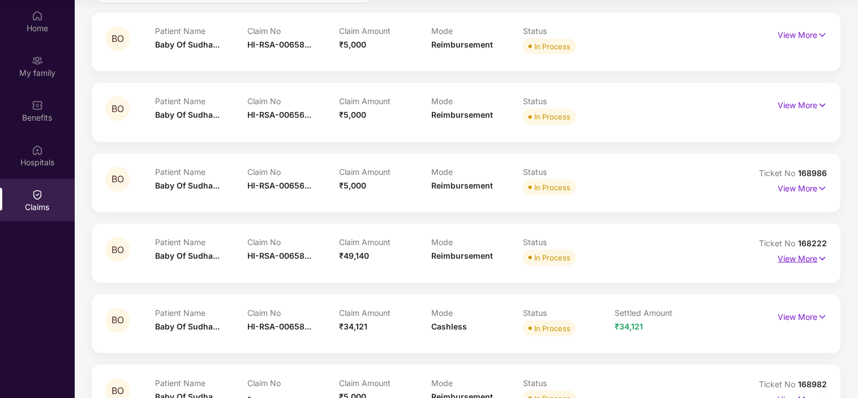
click at [802, 257] on p "View More" at bounding box center [803, 257] width 49 height 15
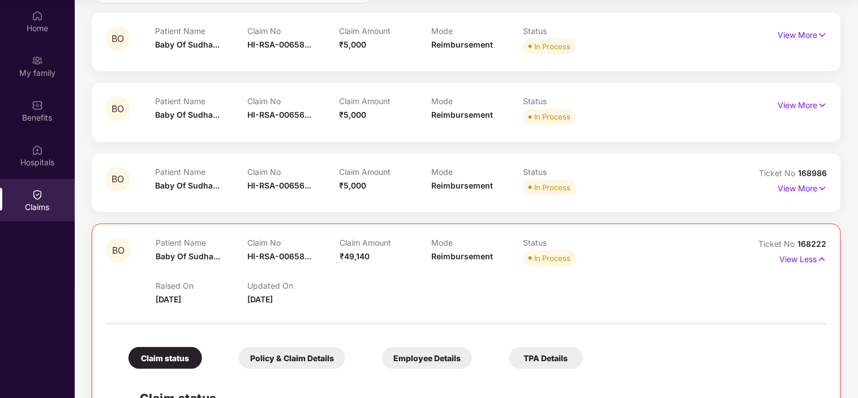
click at [320, 360] on div "Policy & Claim Details" at bounding box center [292, 358] width 106 height 22
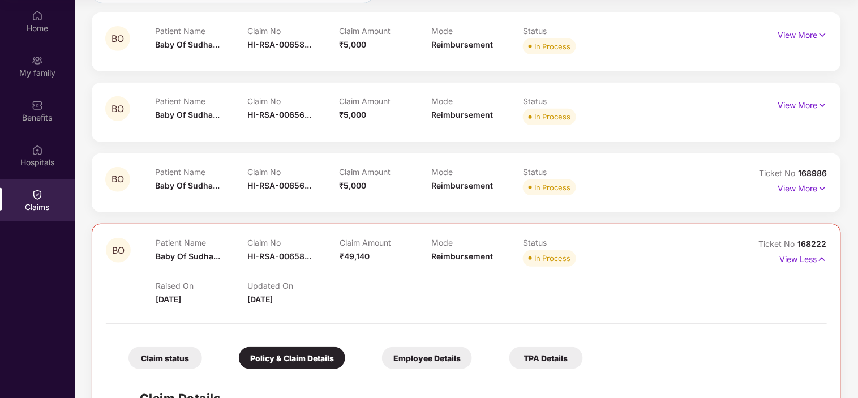
click at [176, 355] on div "Claim status" at bounding box center [166, 358] width 74 height 22
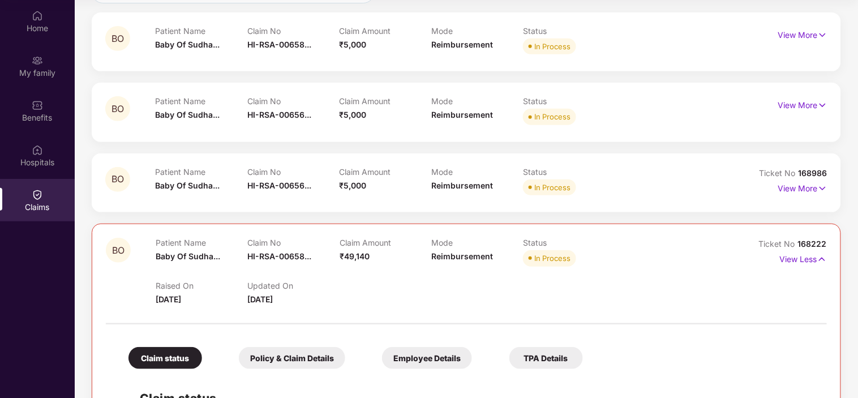
click at [454, 354] on div "Employee Details" at bounding box center [427, 358] width 90 height 22
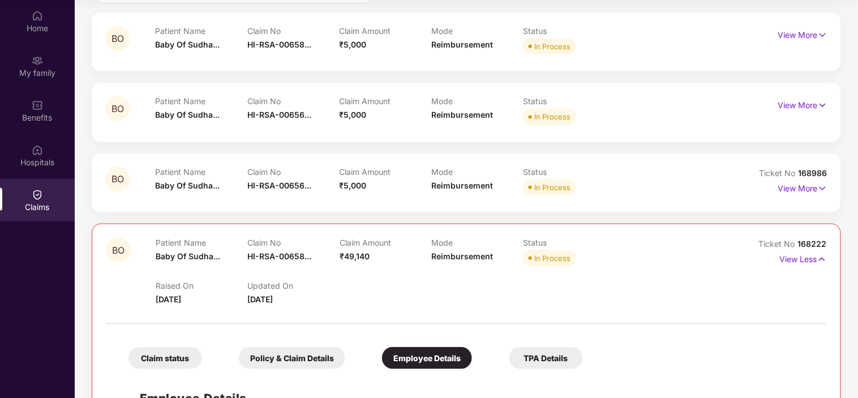
click at [550, 353] on div "TPA Details" at bounding box center [547, 358] width 74 height 22
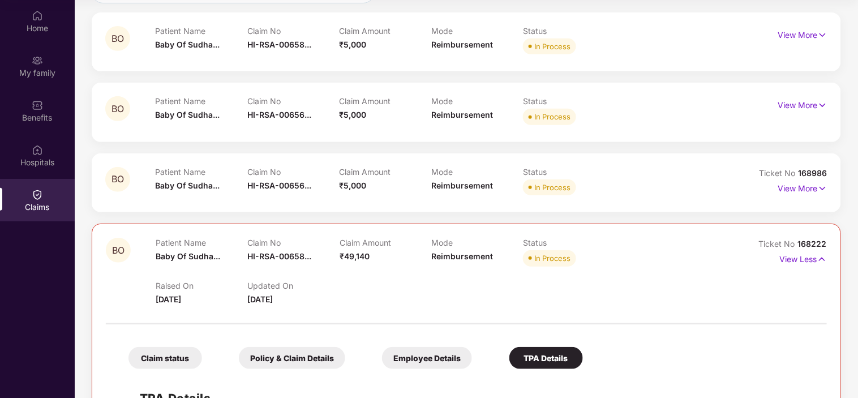
click at [165, 356] on div "Claim status" at bounding box center [166, 358] width 74 height 22
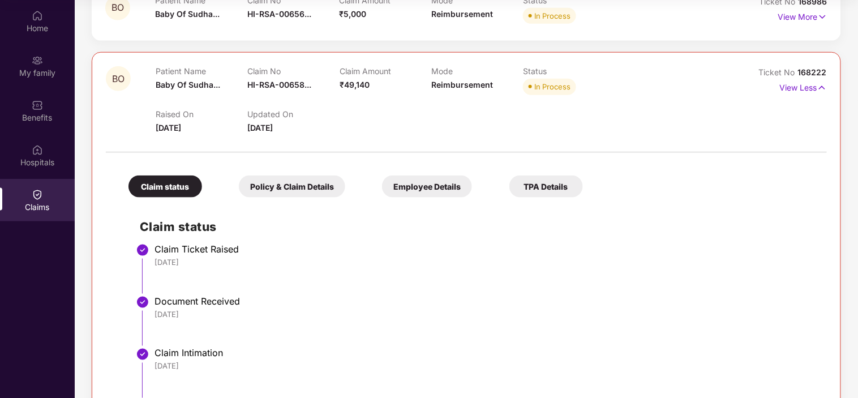
scroll to position [314, 0]
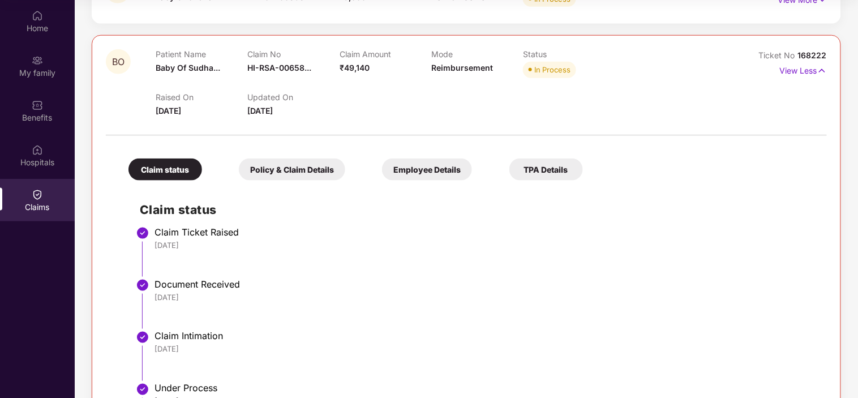
click at [261, 173] on div "Policy & Claim Details" at bounding box center [292, 170] width 106 height 22
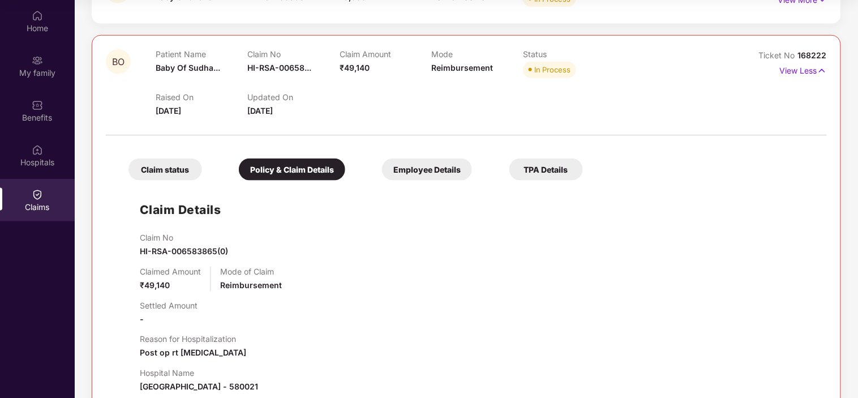
click at [160, 174] on div "Claim status" at bounding box center [166, 170] width 74 height 22
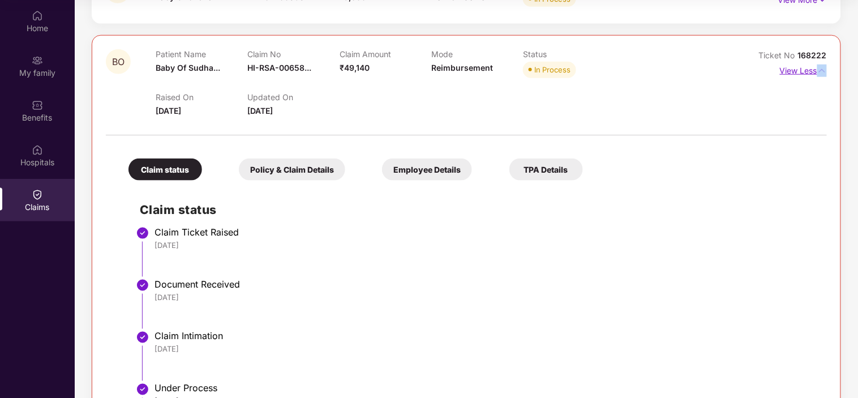
click at [825, 69] on div "BO Patient Name Baby Of Sudha... Claim No HI-RSA-00658... Claim Amount ₹49,140 …" at bounding box center [467, 330] width 750 height 591
click at [823, 69] on img at bounding box center [823, 71] width 10 height 12
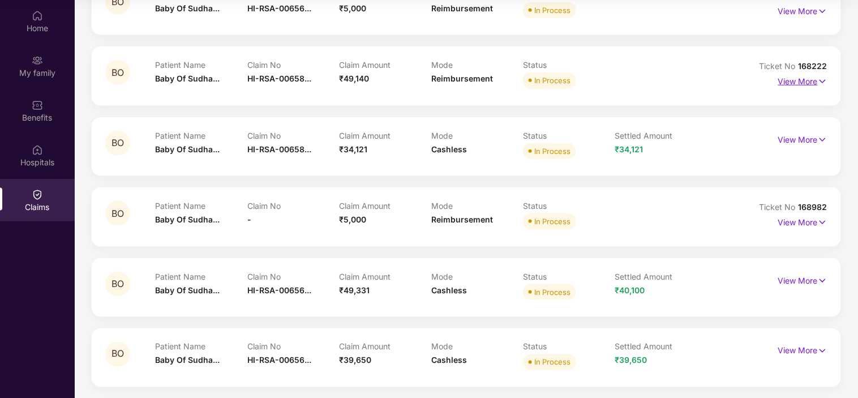
click at [791, 77] on p "View More" at bounding box center [803, 79] width 49 height 15
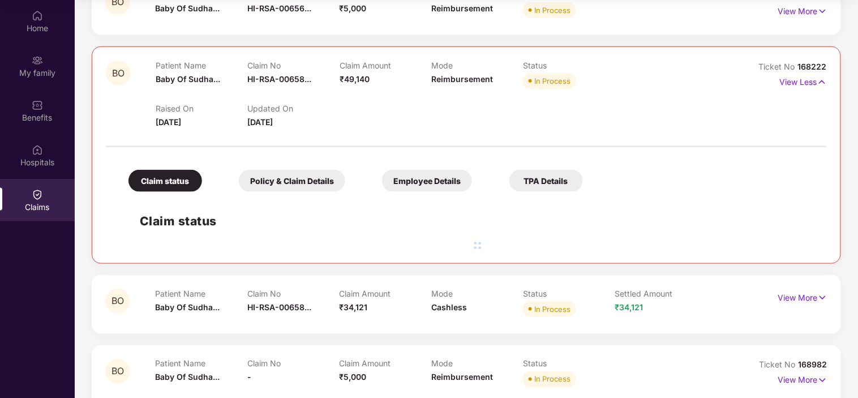
scroll to position [314, 0]
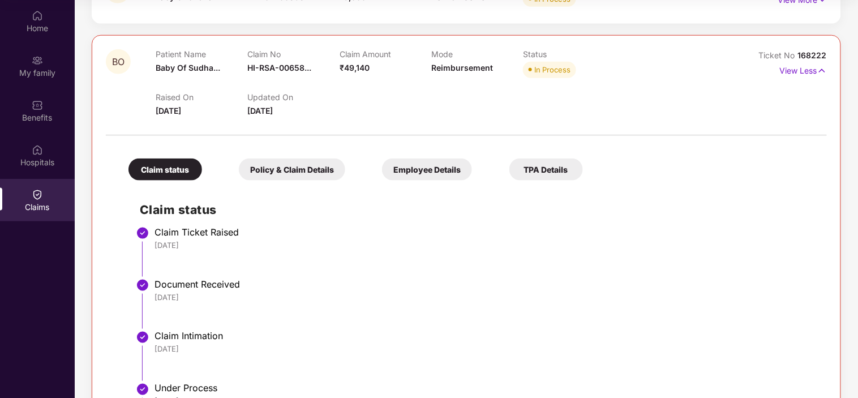
click at [259, 174] on div "Policy & Claim Details" at bounding box center [292, 170] width 106 height 22
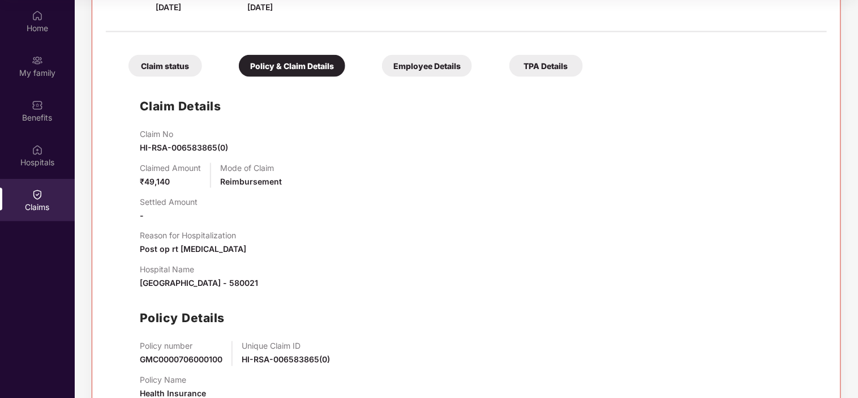
scroll to position [503, 0]
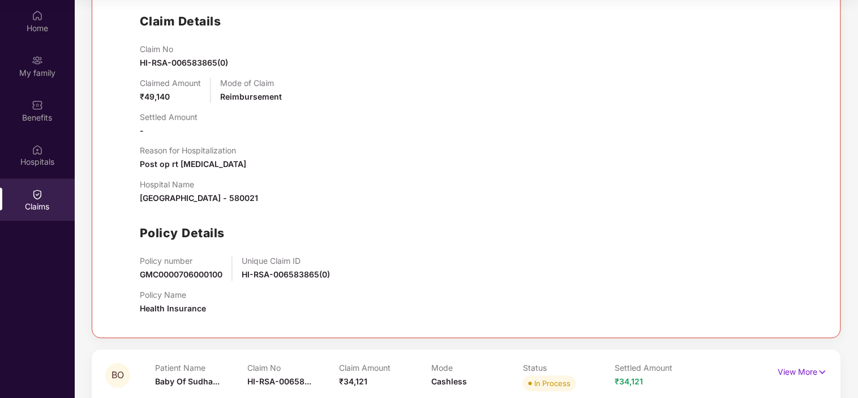
drag, startPoint x: 253, startPoint y: 163, endPoint x: 115, endPoint y: 163, distance: 138.2
click at [115, 163] on div "Claim status Policy & Claim Details Employee Details TPA Details Claim Details …" at bounding box center [466, 138] width 721 height 371
copy span "Post op rt [MEDICAL_DATA]"
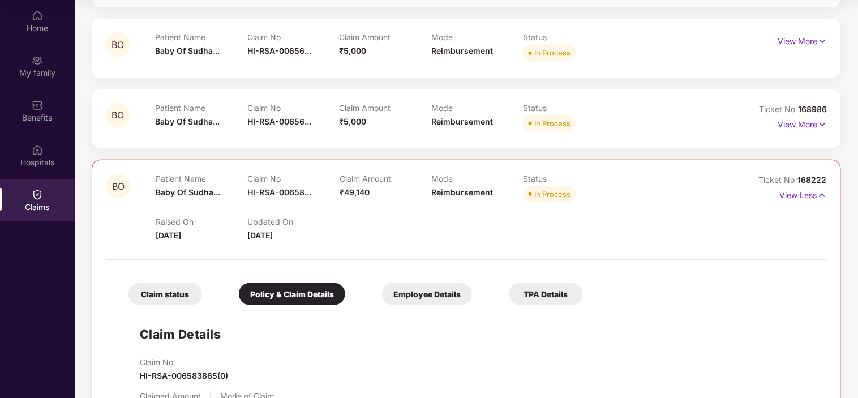
scroll to position [189, 0]
